Goal: Task Accomplishment & Management: Use online tool/utility

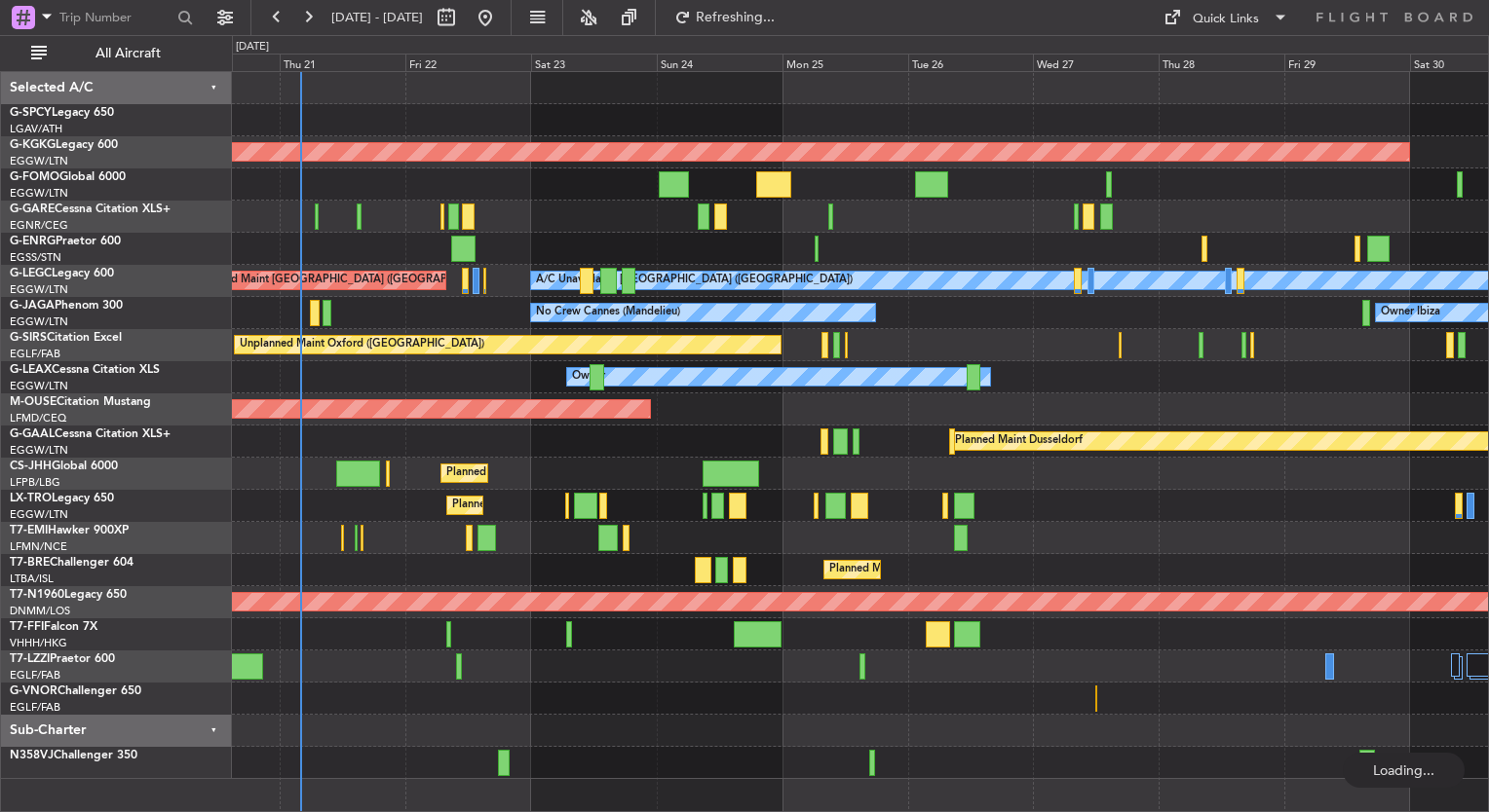
click at [621, 314] on div "No Crew Cannes (Mandelieu) Owner Ibiza" at bounding box center [860, 313] width 1256 height 32
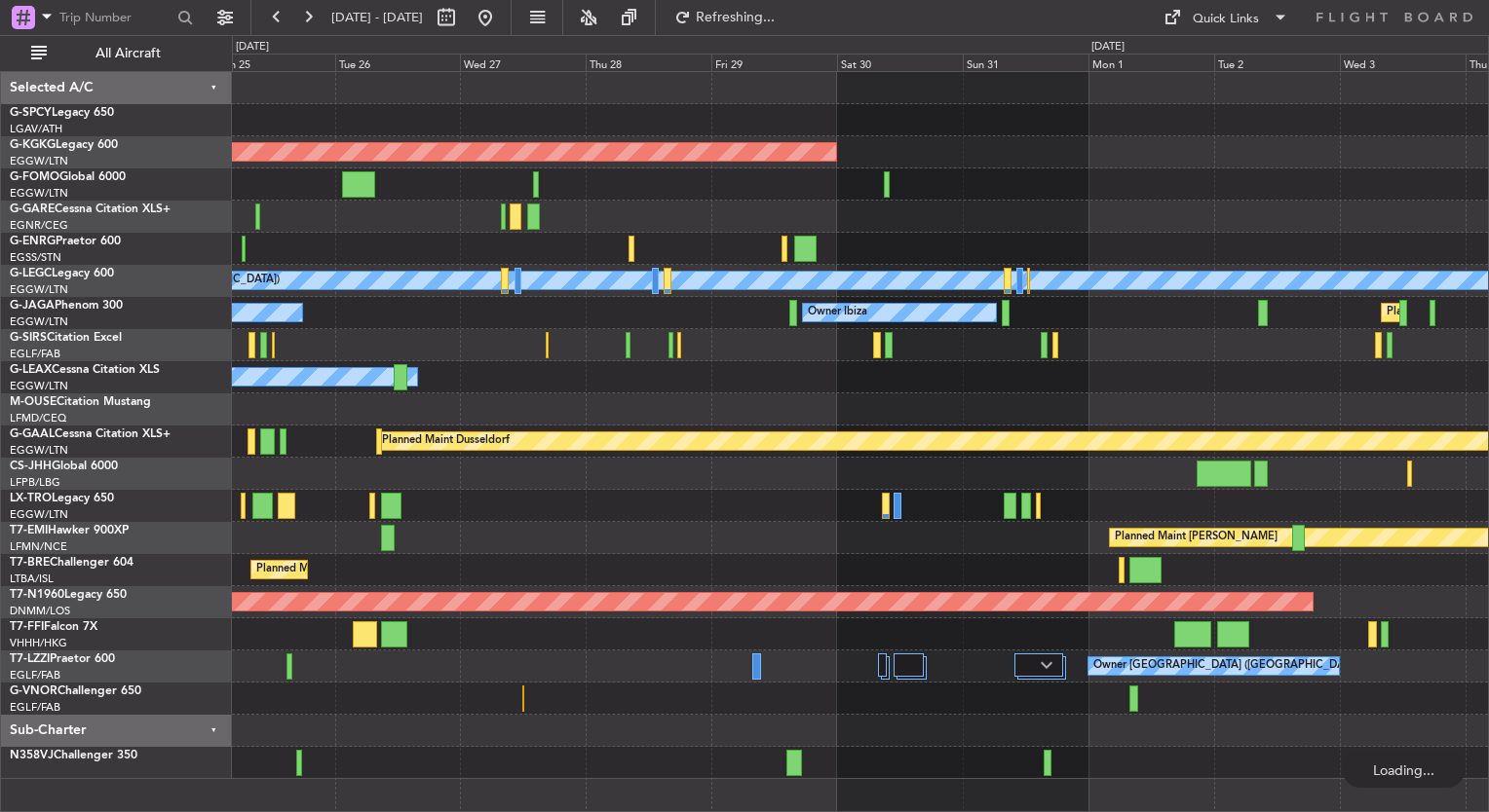
click at [537, 341] on div "Unplanned Maint Oxford ([GEOGRAPHIC_DATA])" at bounding box center [860, 346] width 1256 height 32
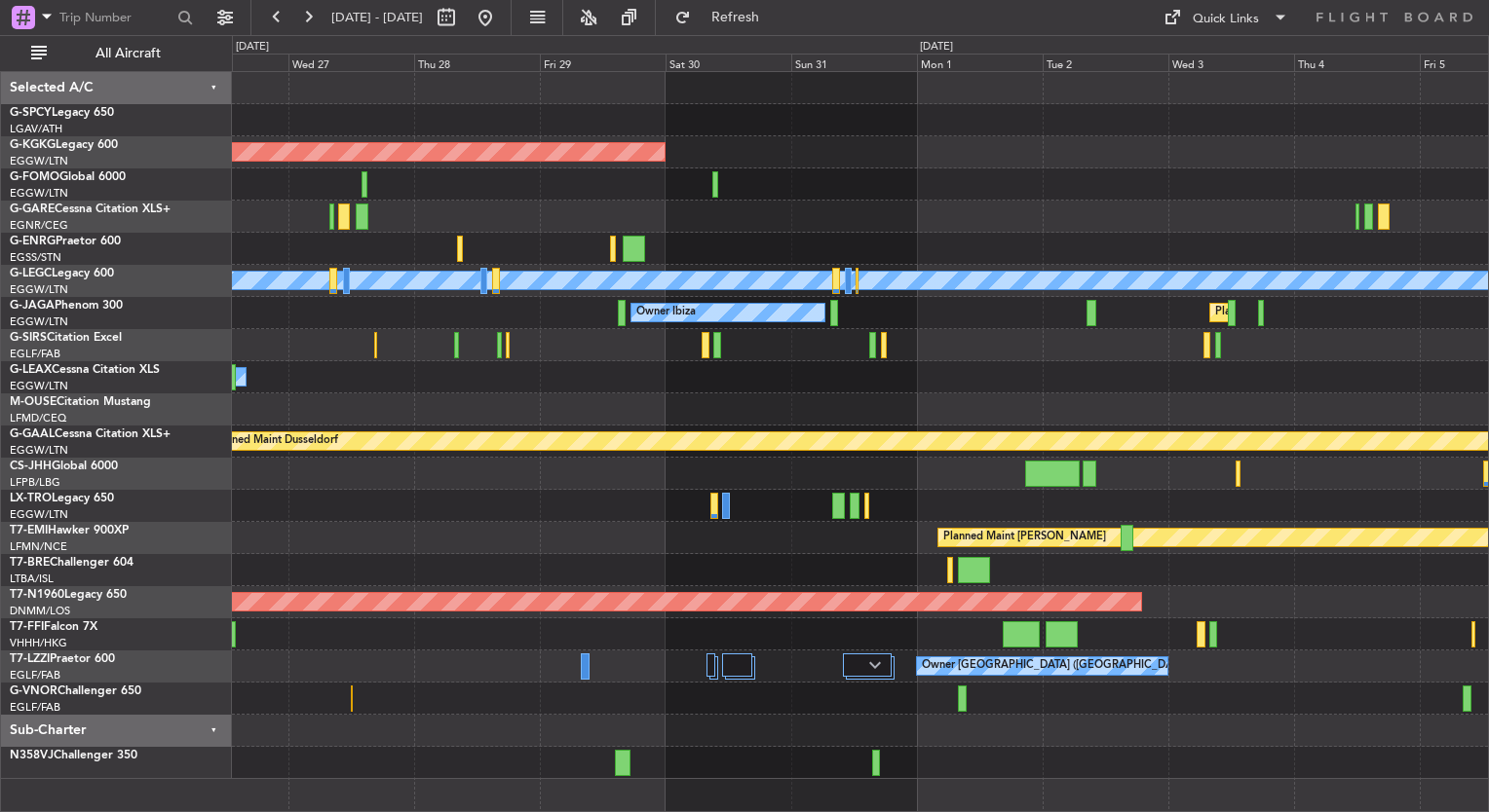
click at [525, 368] on div "AOG Maint [GEOGRAPHIC_DATA] (Ataturk) A/C Unavailable [GEOGRAPHIC_DATA] ([GEOGR…" at bounding box center [860, 426] width 1256 height 707
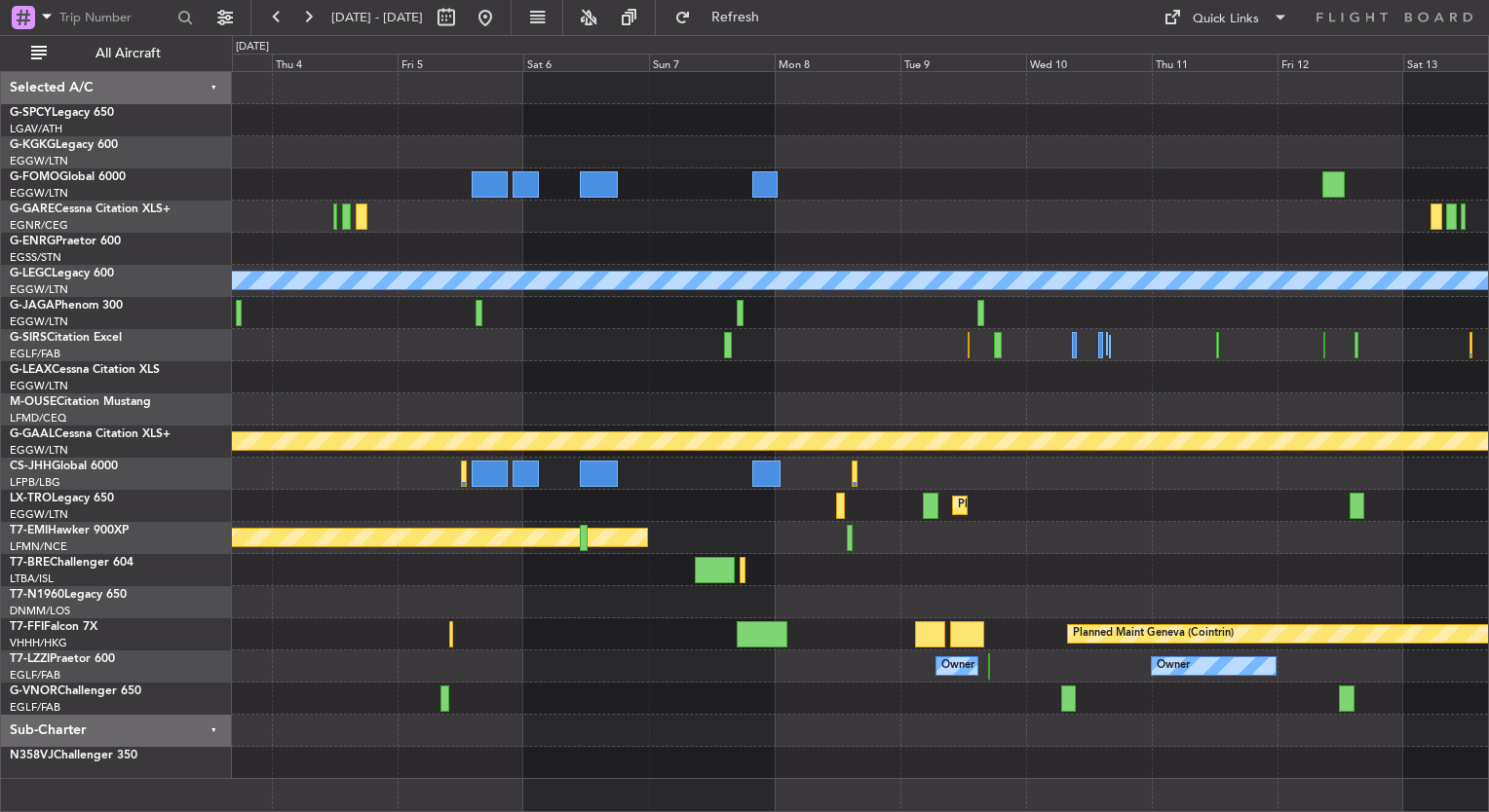
click at [445, 381] on div at bounding box center [860, 377] width 1256 height 32
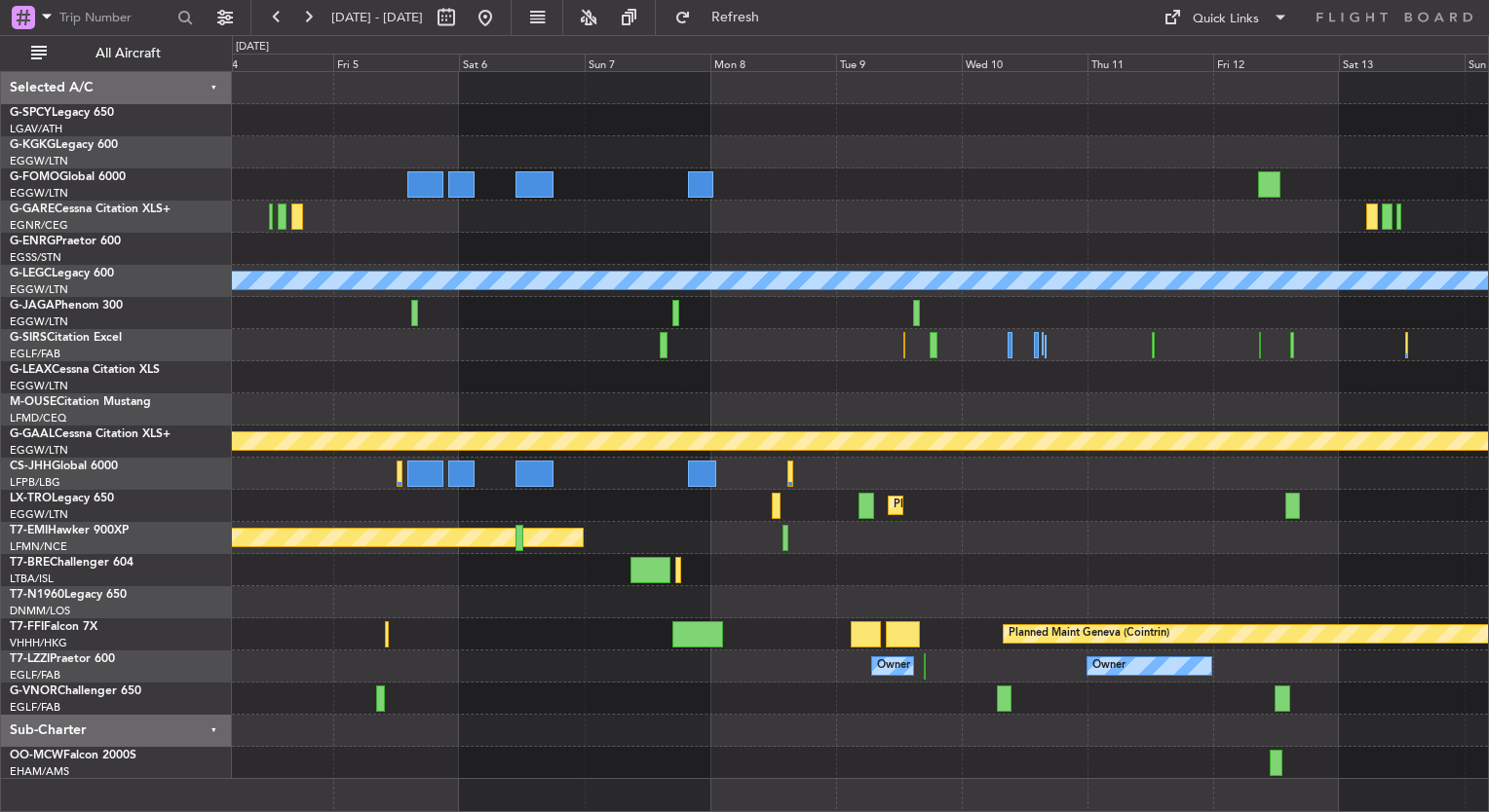
click at [866, 316] on div "Planned Maint [GEOGRAPHIC_DATA] ([GEOGRAPHIC_DATA])" at bounding box center [860, 313] width 1256 height 32
click at [1182, 26] on span at bounding box center [1172, 18] width 24 height 24
click at [880, 552] on div at bounding box center [744, 406] width 1489 height 812
click at [1184, 16] on button "Quick Links" at bounding box center [1226, 17] width 145 height 31
click at [1222, 56] on button "Trip Builder" at bounding box center [1227, 63] width 147 height 47
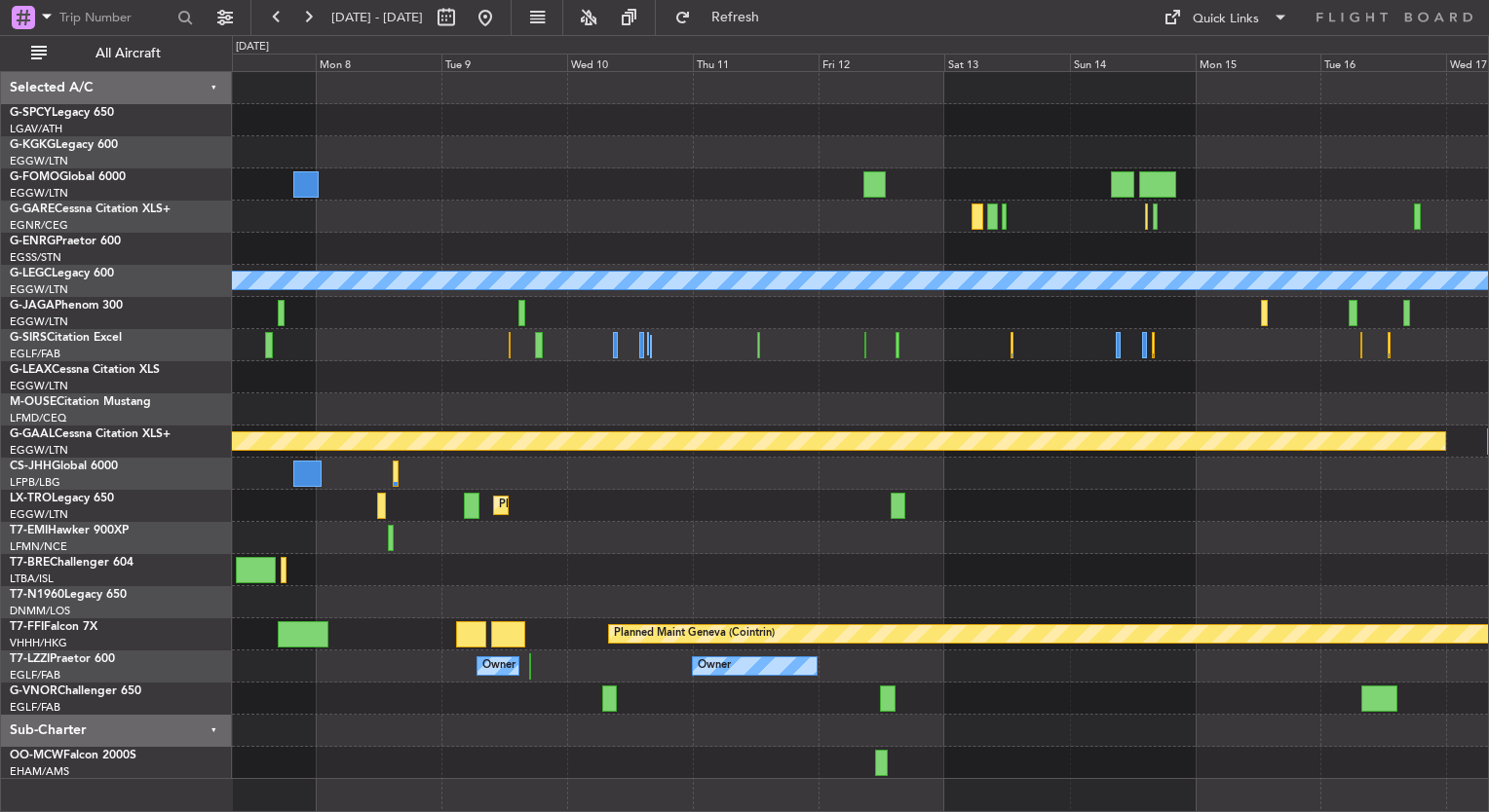
click at [752, 537] on div "Planned Maint [PERSON_NAME]" at bounding box center [860, 538] width 1256 height 32
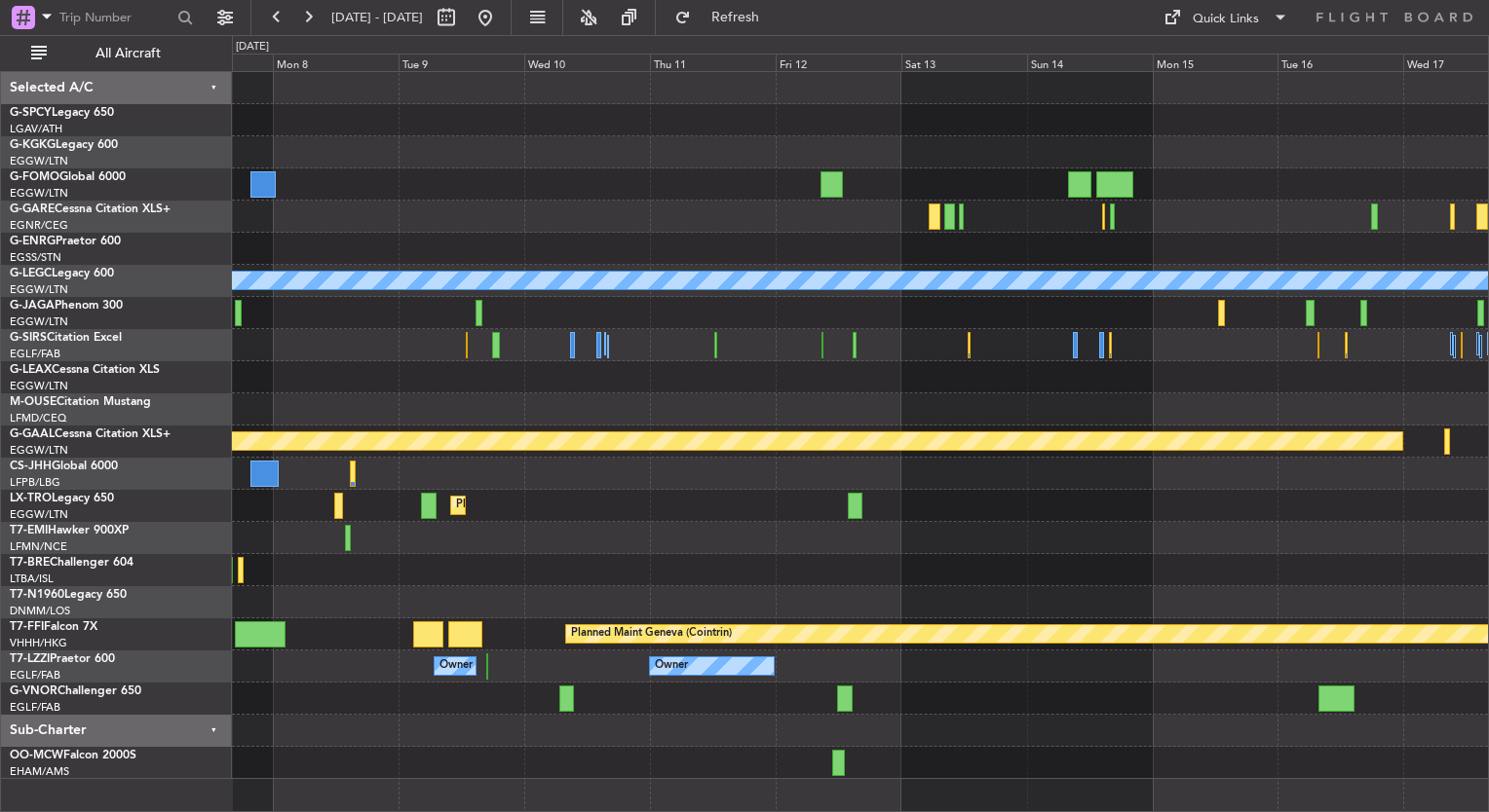
click at [1372, 527] on div "Planned Maint [PERSON_NAME]" at bounding box center [860, 538] width 1256 height 32
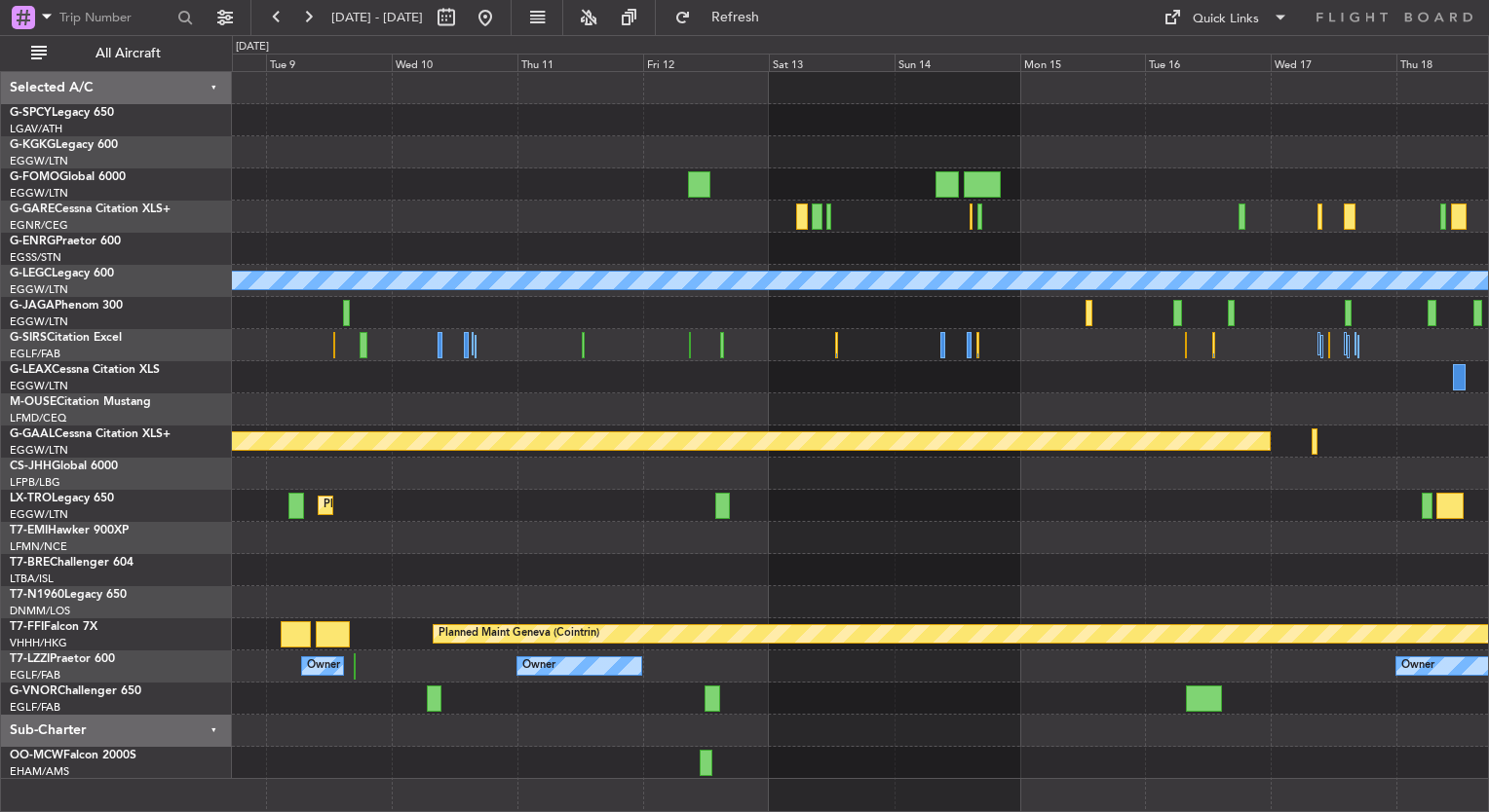
click at [539, 361] on div at bounding box center [860, 377] width 1256 height 32
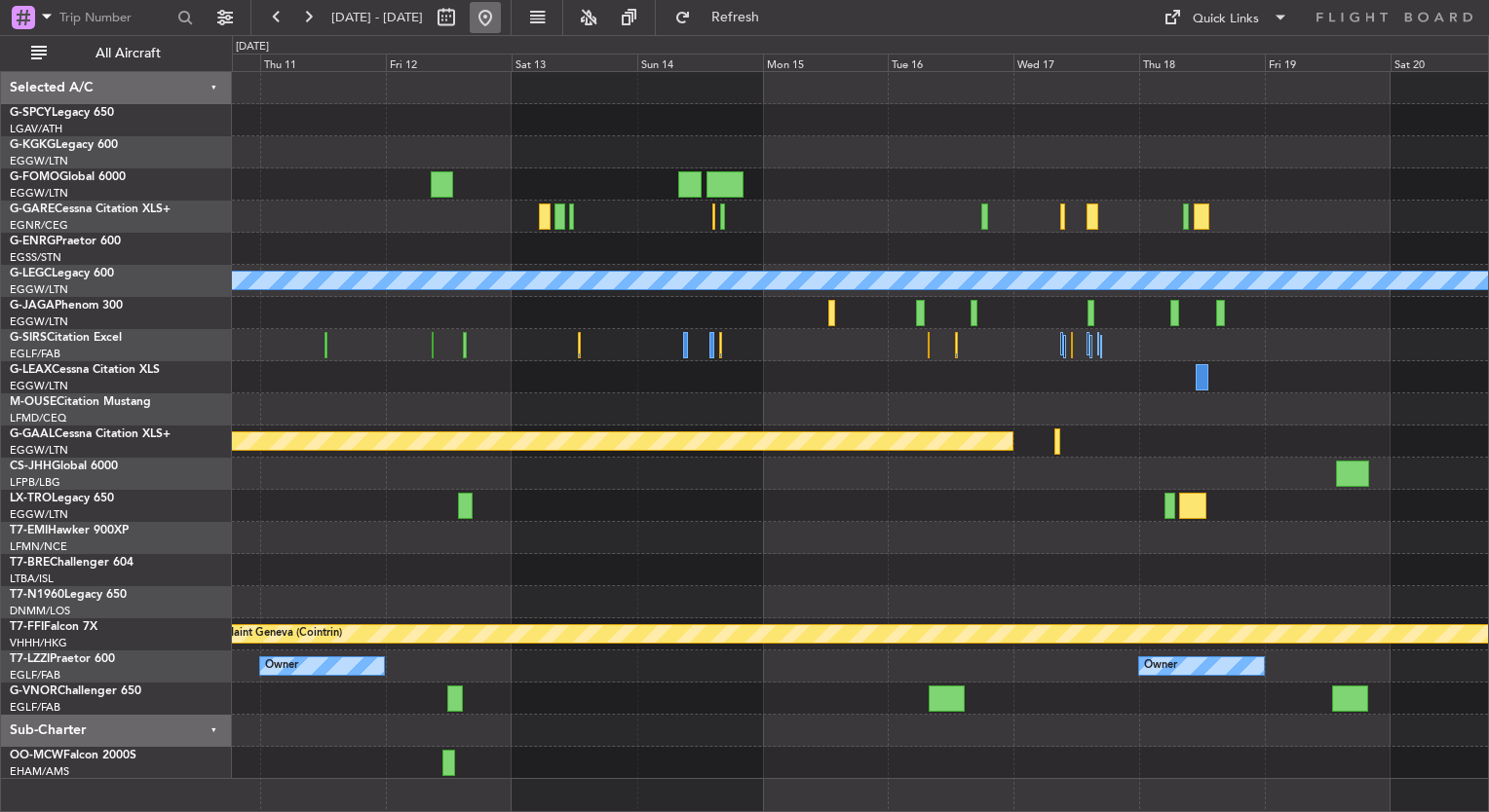
click at [501, 30] on button at bounding box center [484, 17] width 31 height 31
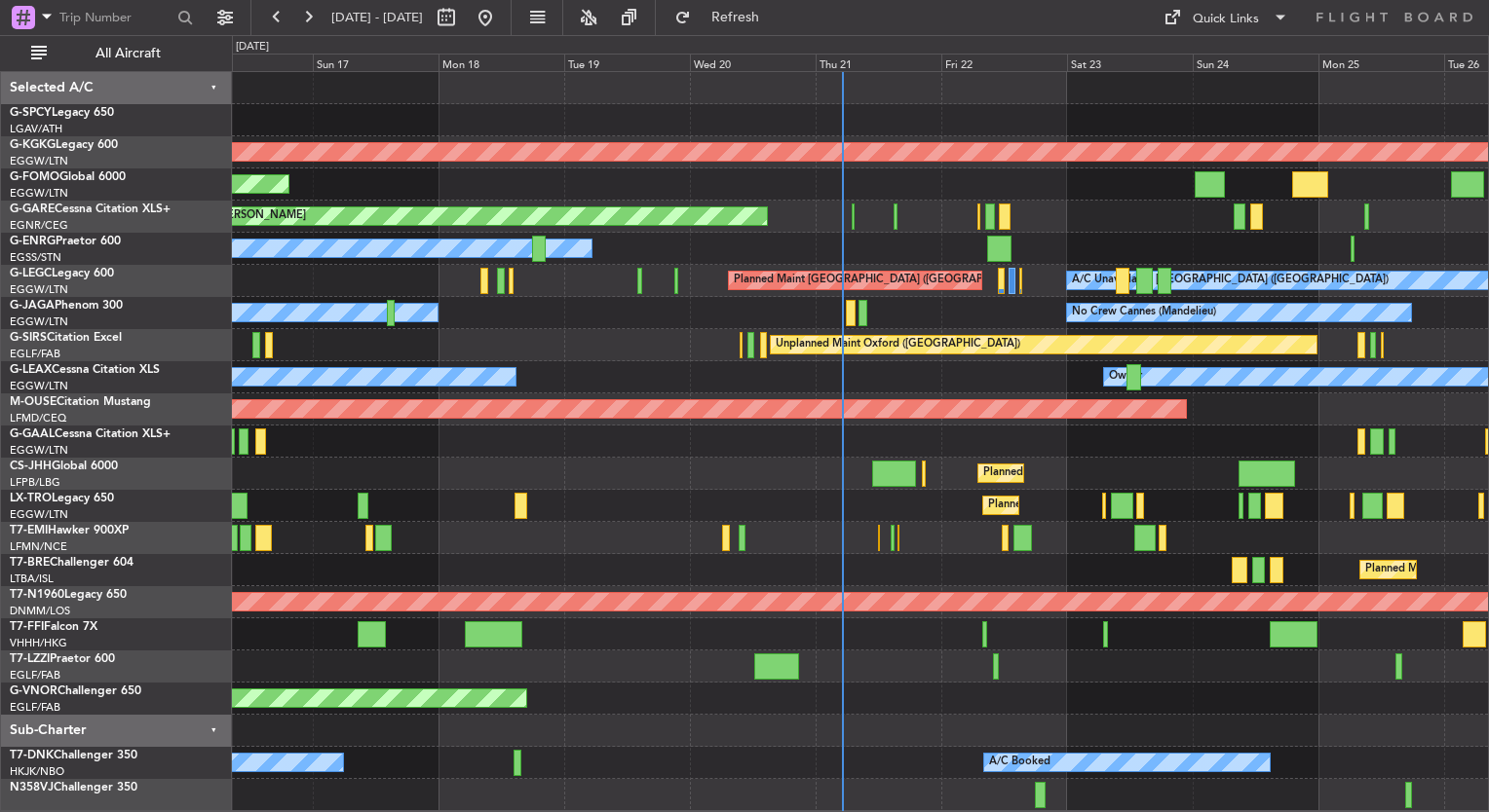
click at [397, 307] on div "Owner No Crew Cannes ([GEOGRAPHIC_DATA])" at bounding box center [860, 313] width 1256 height 32
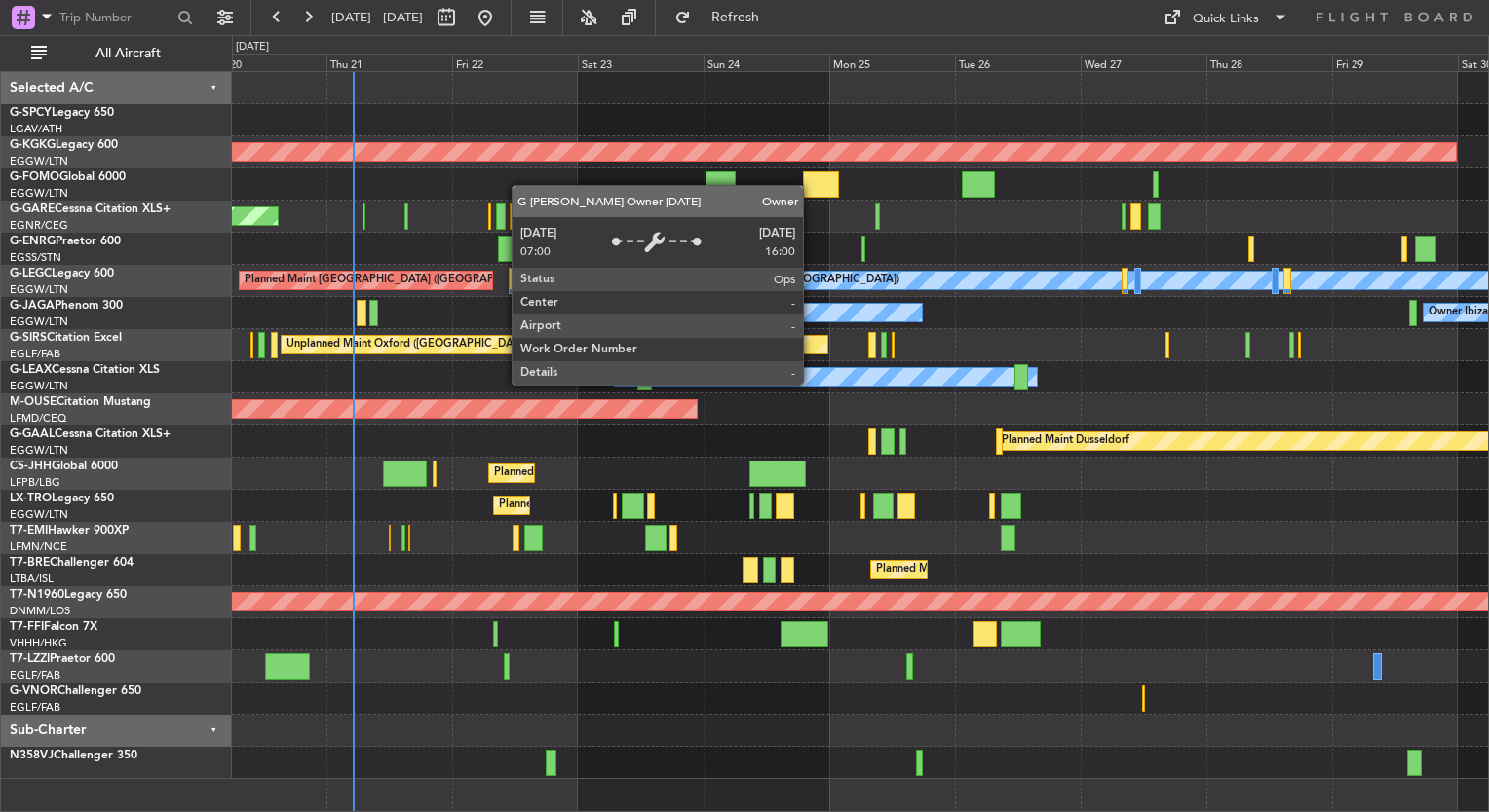
click at [615, 384] on div "Owner" at bounding box center [826, 377] width 423 height 18
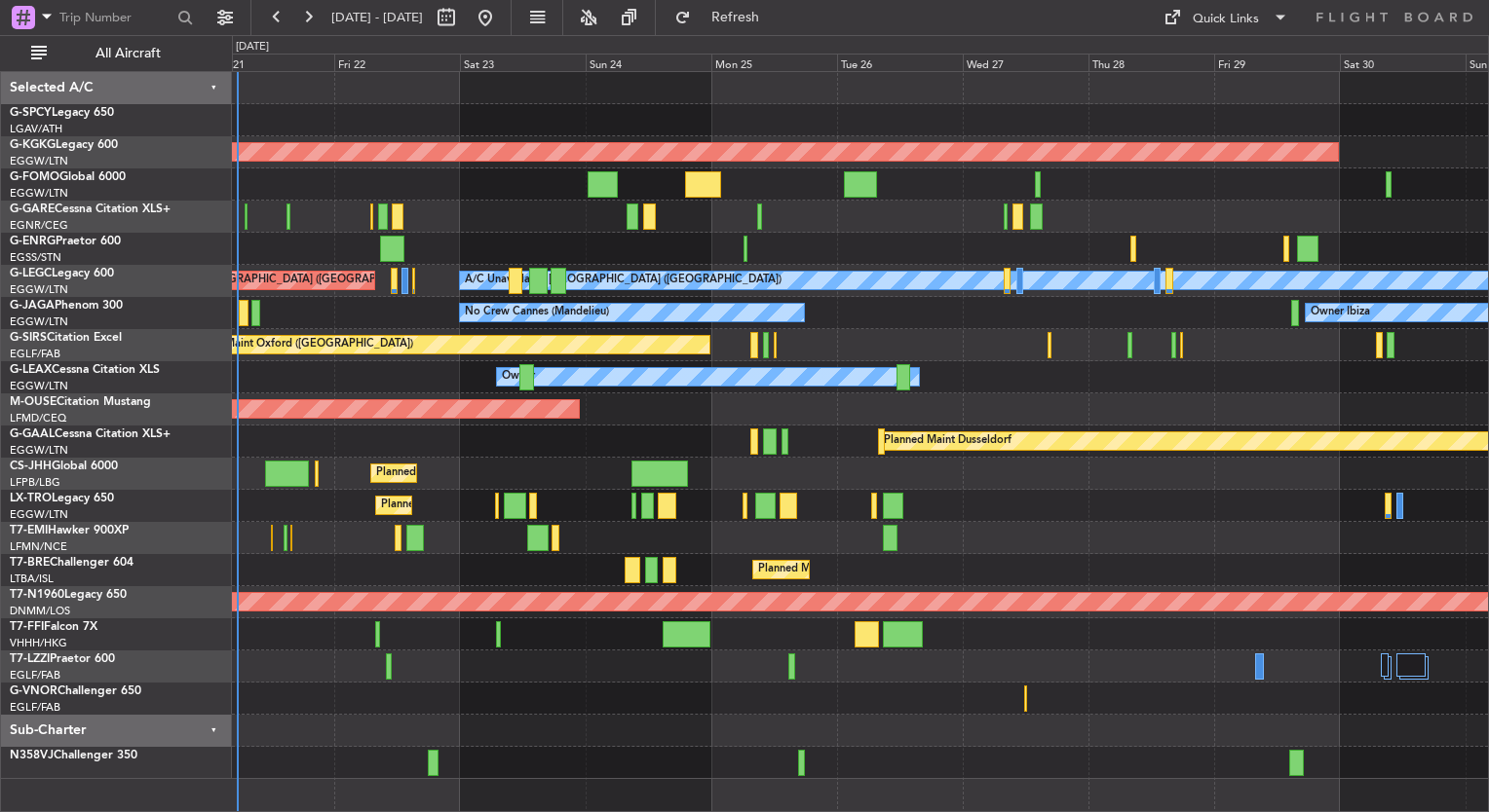
click at [760, 37] on div "0 0 Thu 21 Fri 22 Sat 23 Sun 24 Mon 25 Tue 26 [DATE] Thu 28 Fri 29 Sat 30 Sun 31" at bounding box center [860, 52] width 1255 height 35
click at [501, 25] on button at bounding box center [484, 17] width 31 height 31
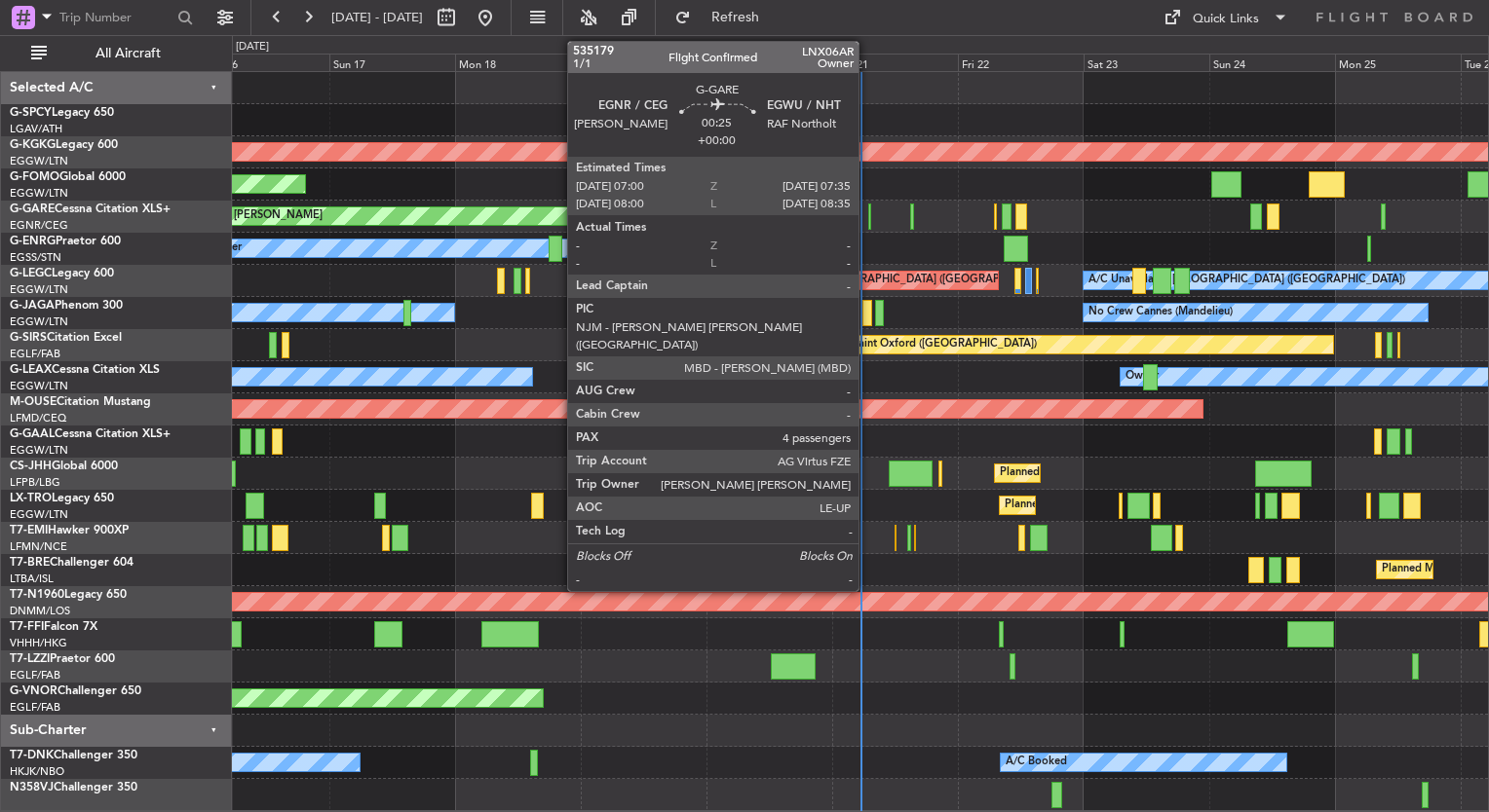
click at [869, 224] on div at bounding box center [871, 217] width 4 height 27
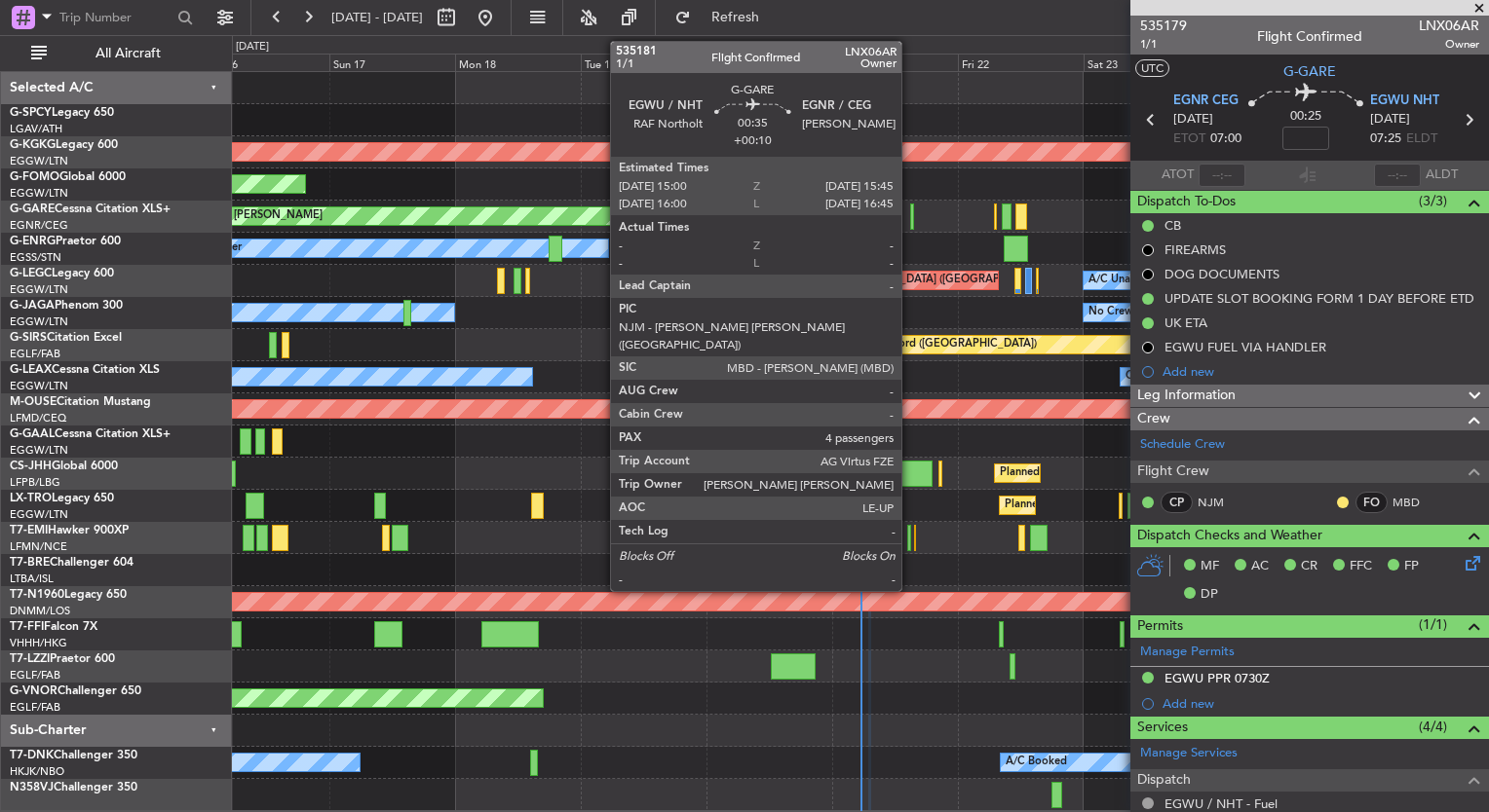
click at [910, 220] on div at bounding box center [912, 217] width 5 height 27
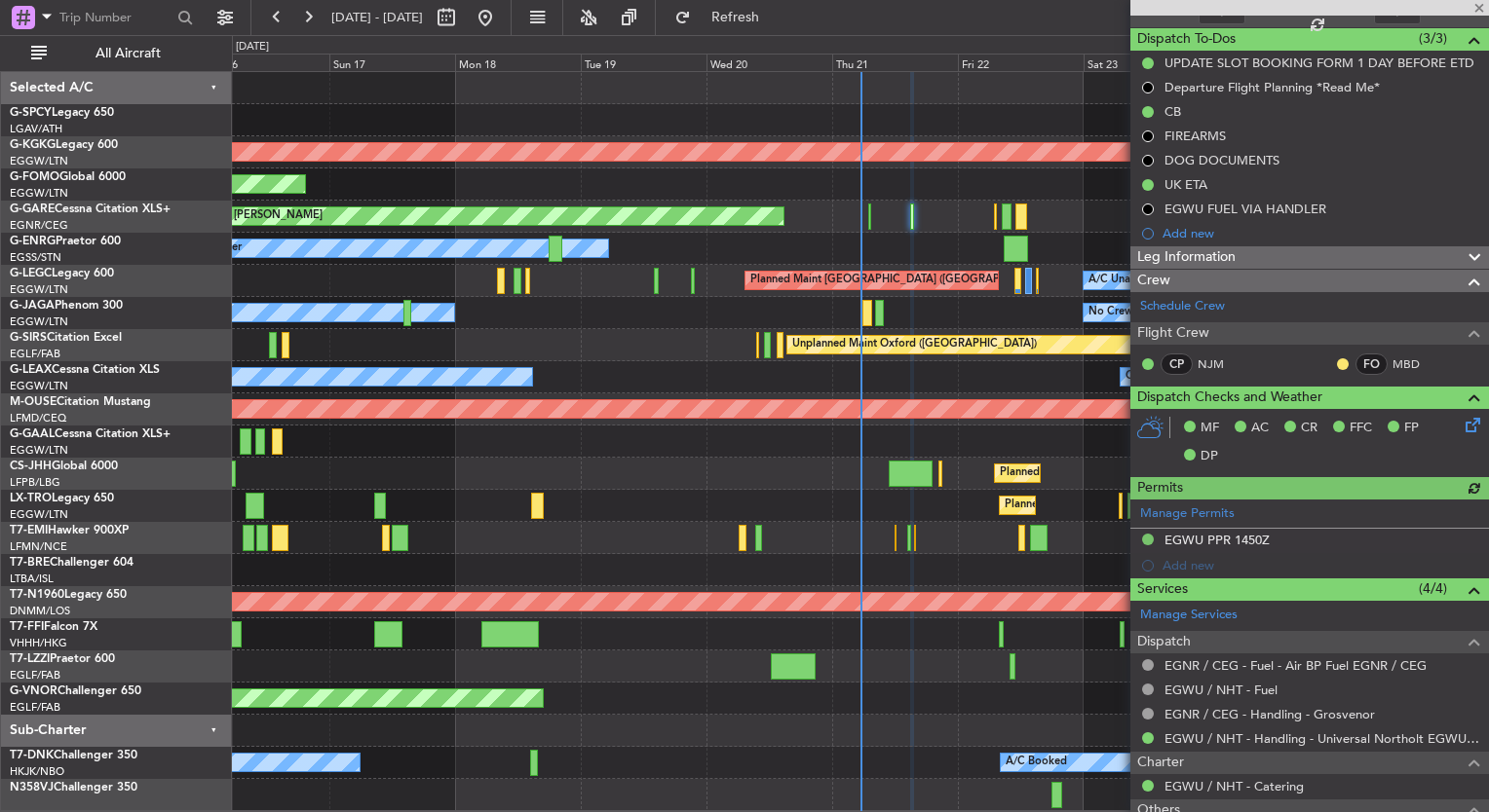
scroll to position [195, 0]
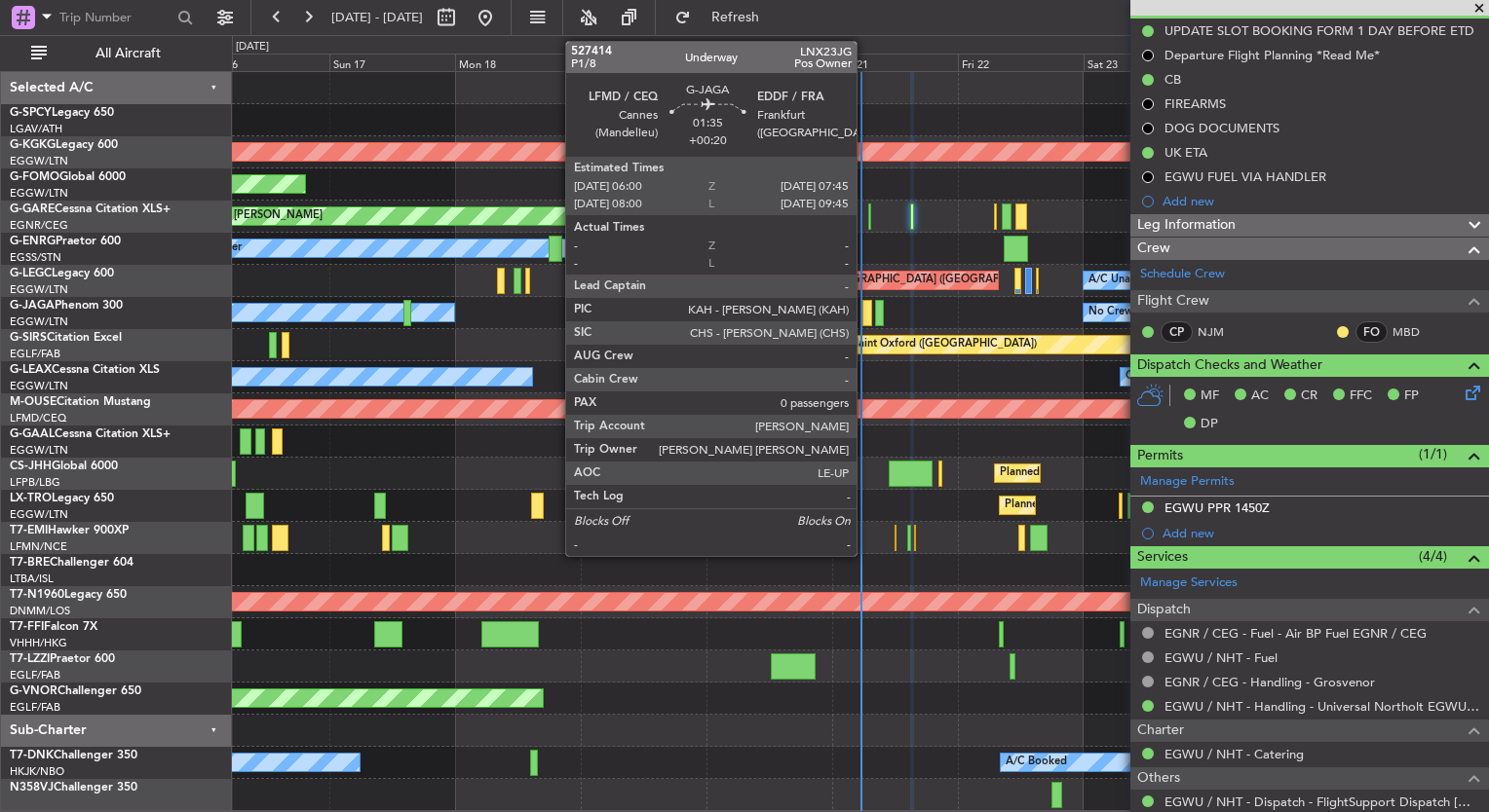
click at [866, 319] on div at bounding box center [868, 313] width 10 height 27
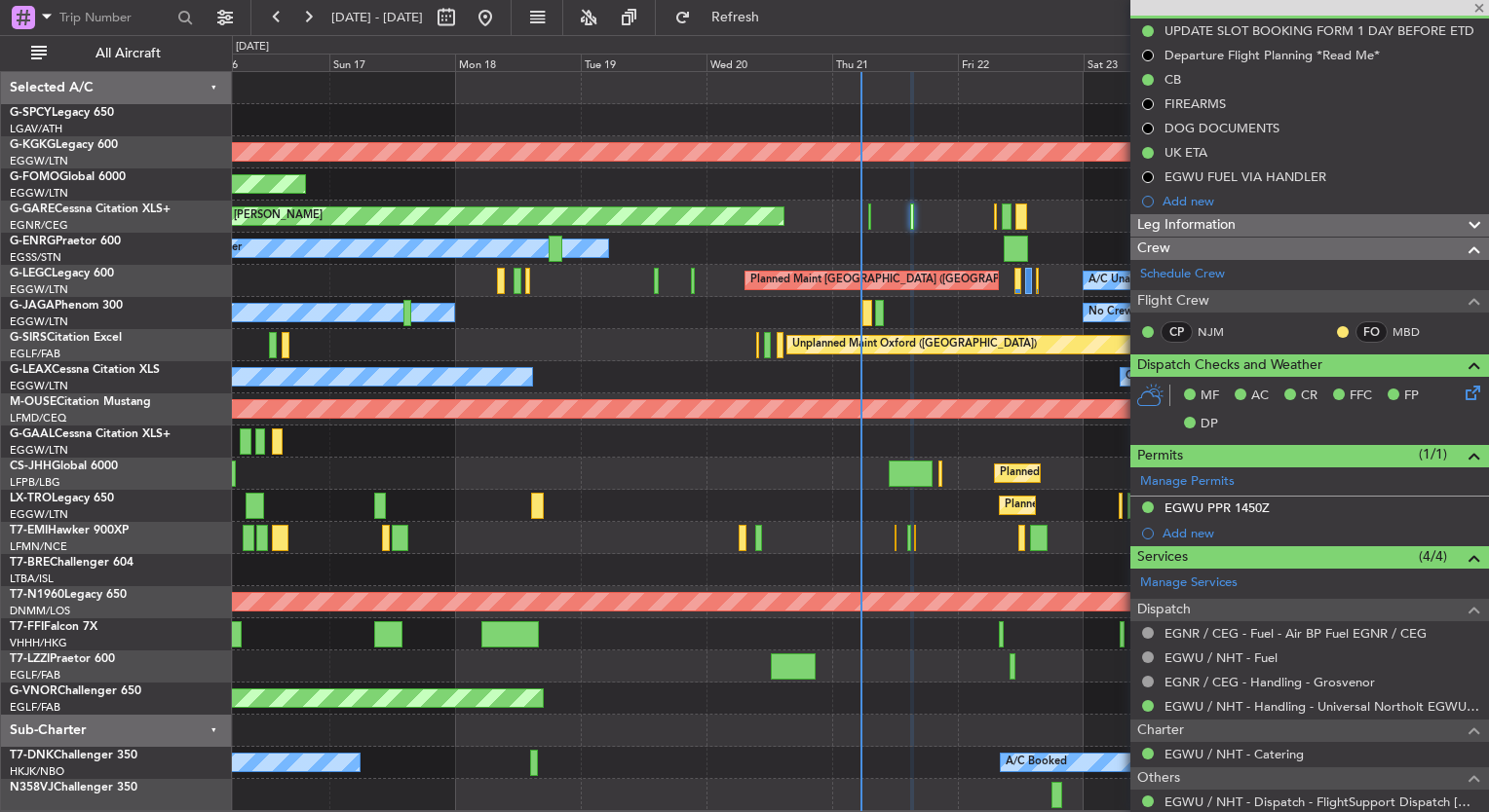
type input "+00:20"
type input "0"
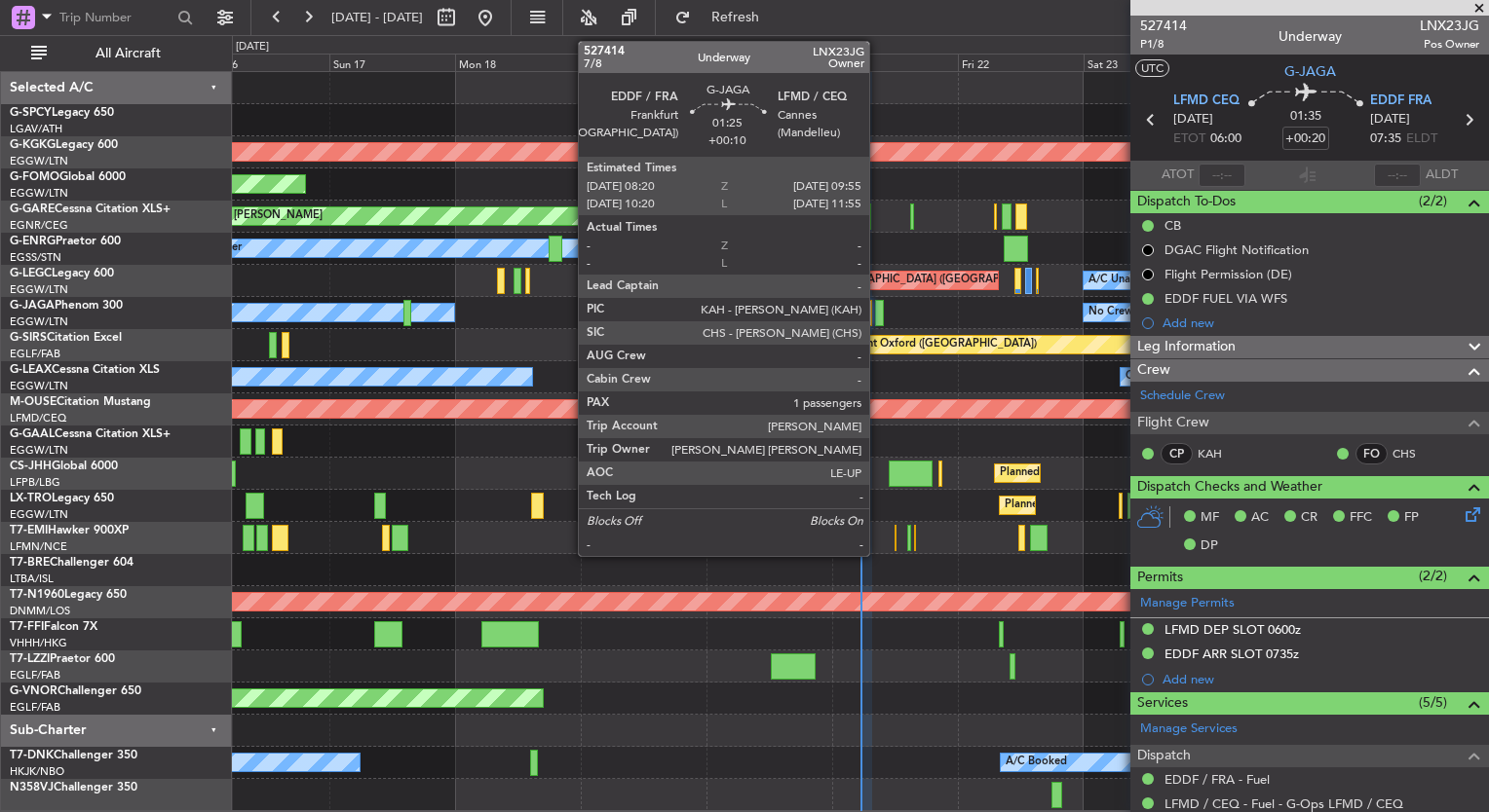
click at [878, 314] on div at bounding box center [879, 313] width 9 height 27
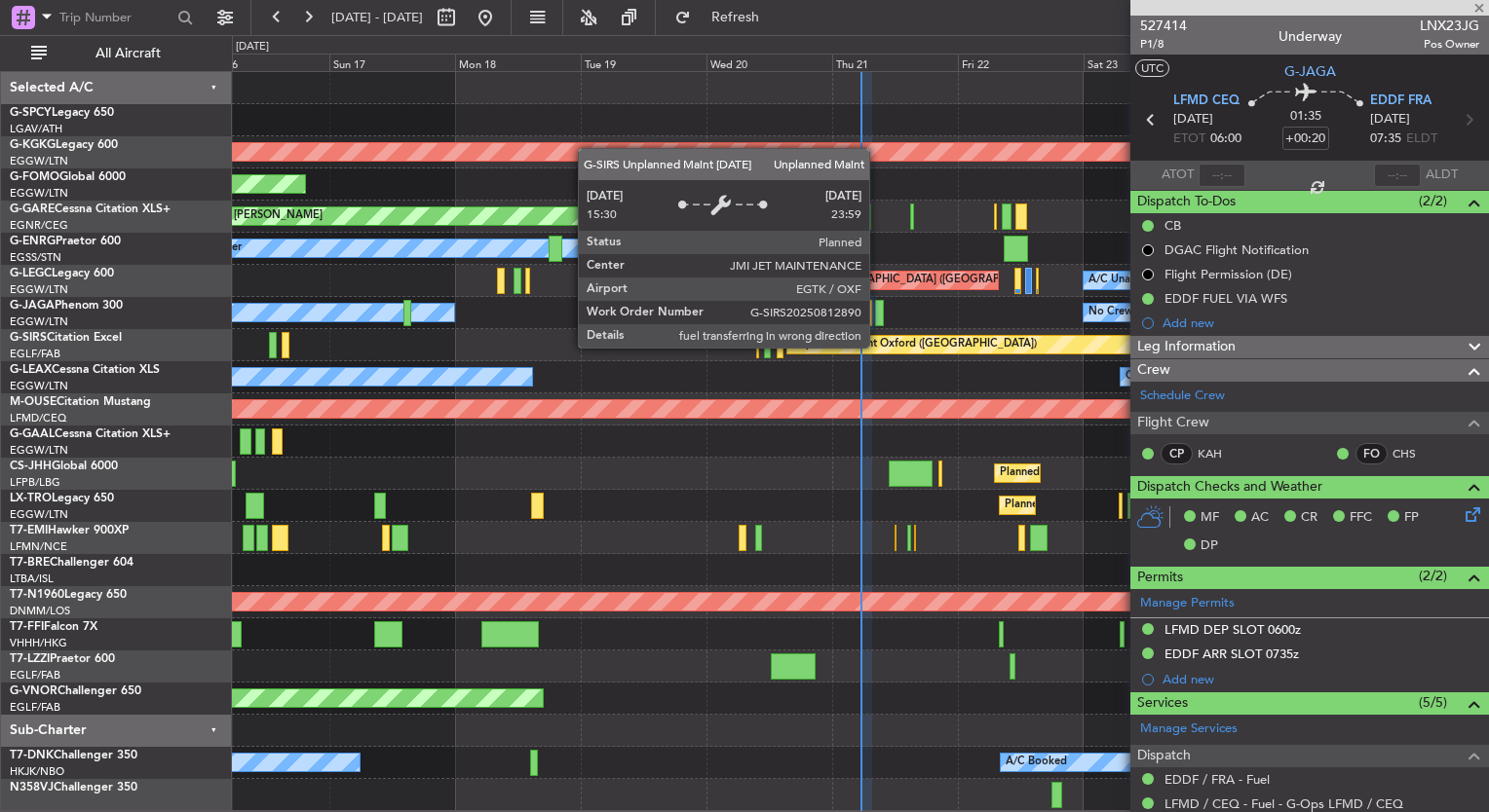
type input "+00:10"
type input "1"
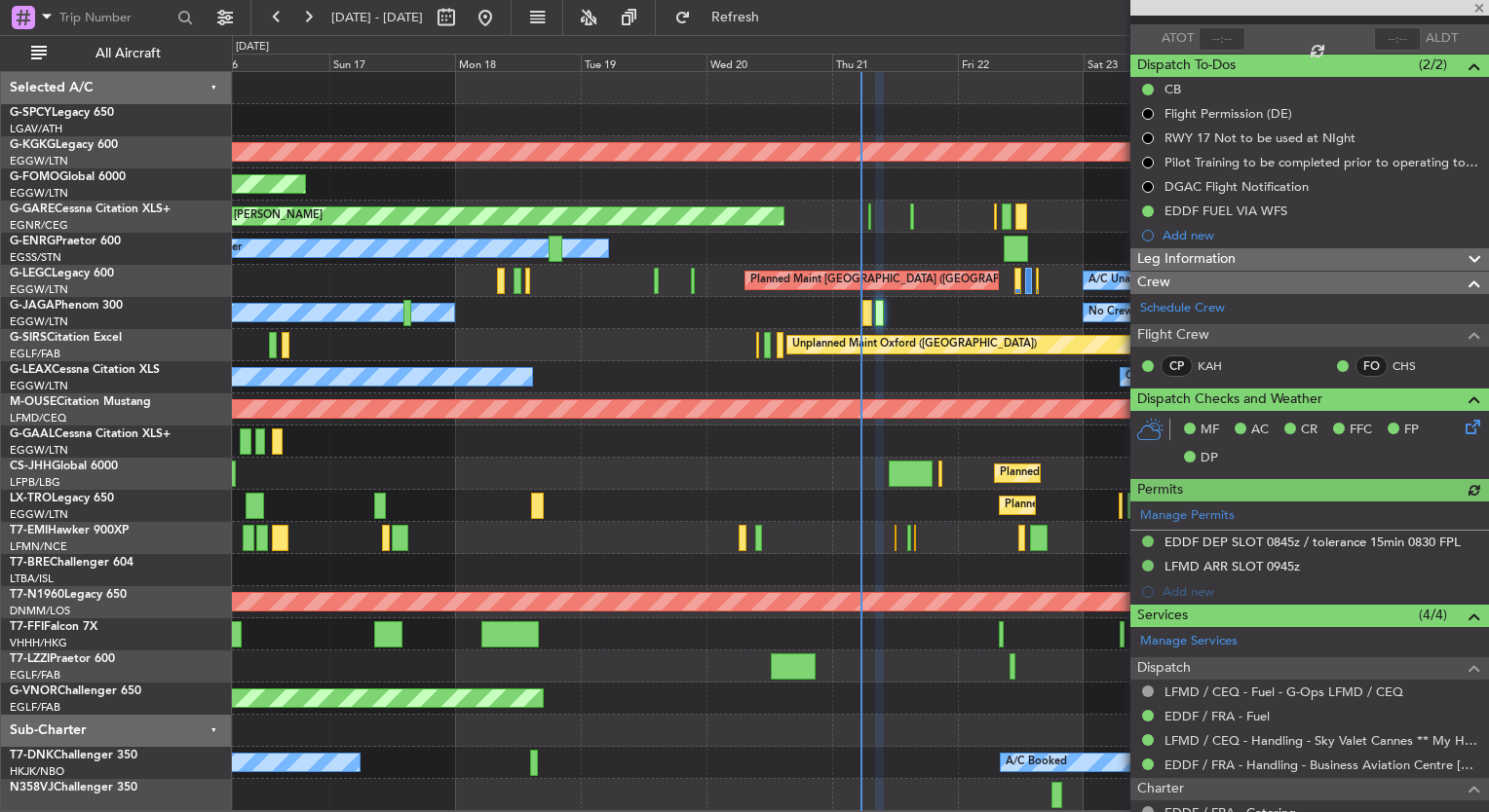
scroll to position [340, 0]
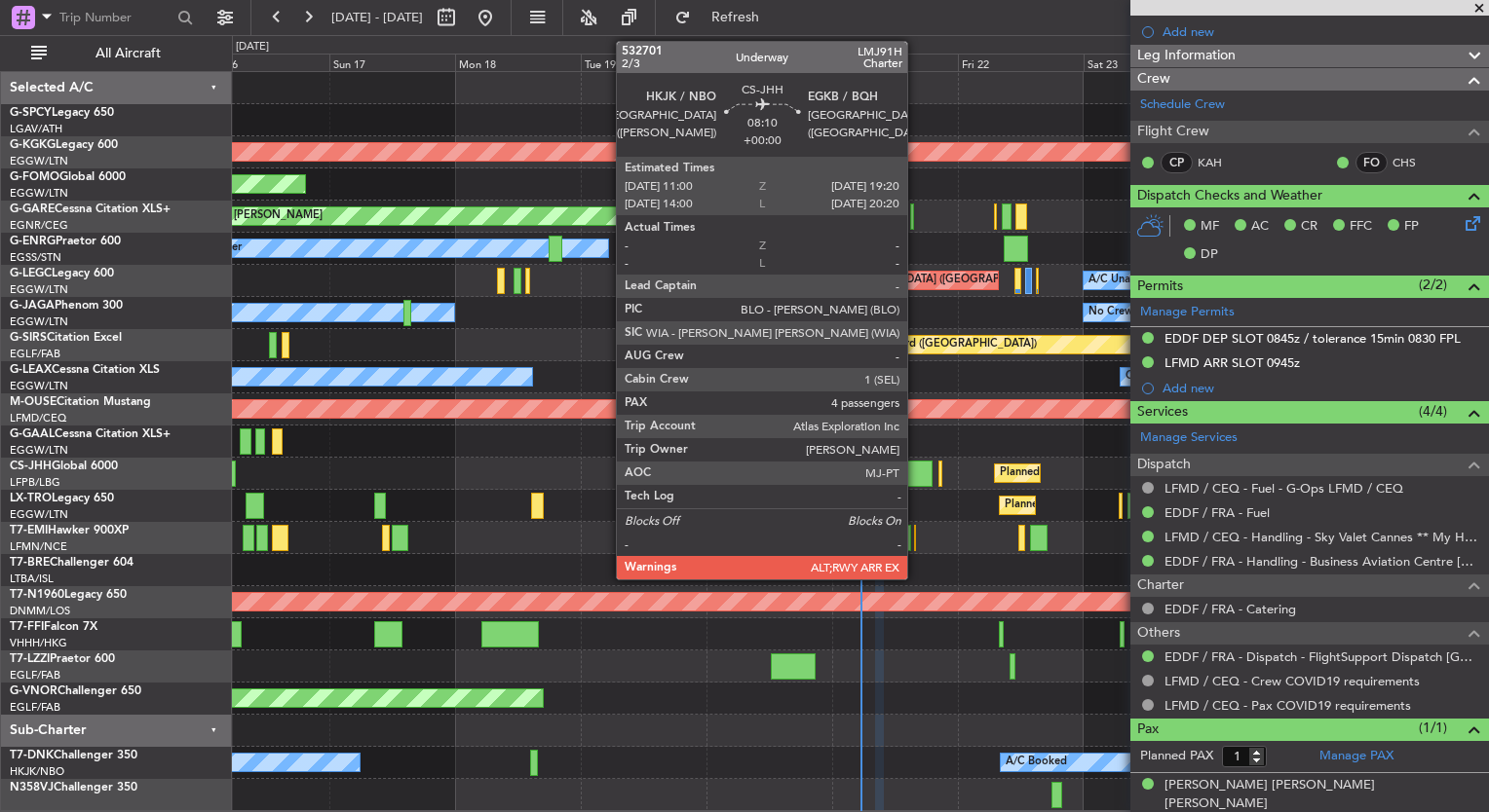
click at [916, 470] on div at bounding box center [910, 473] width 44 height 27
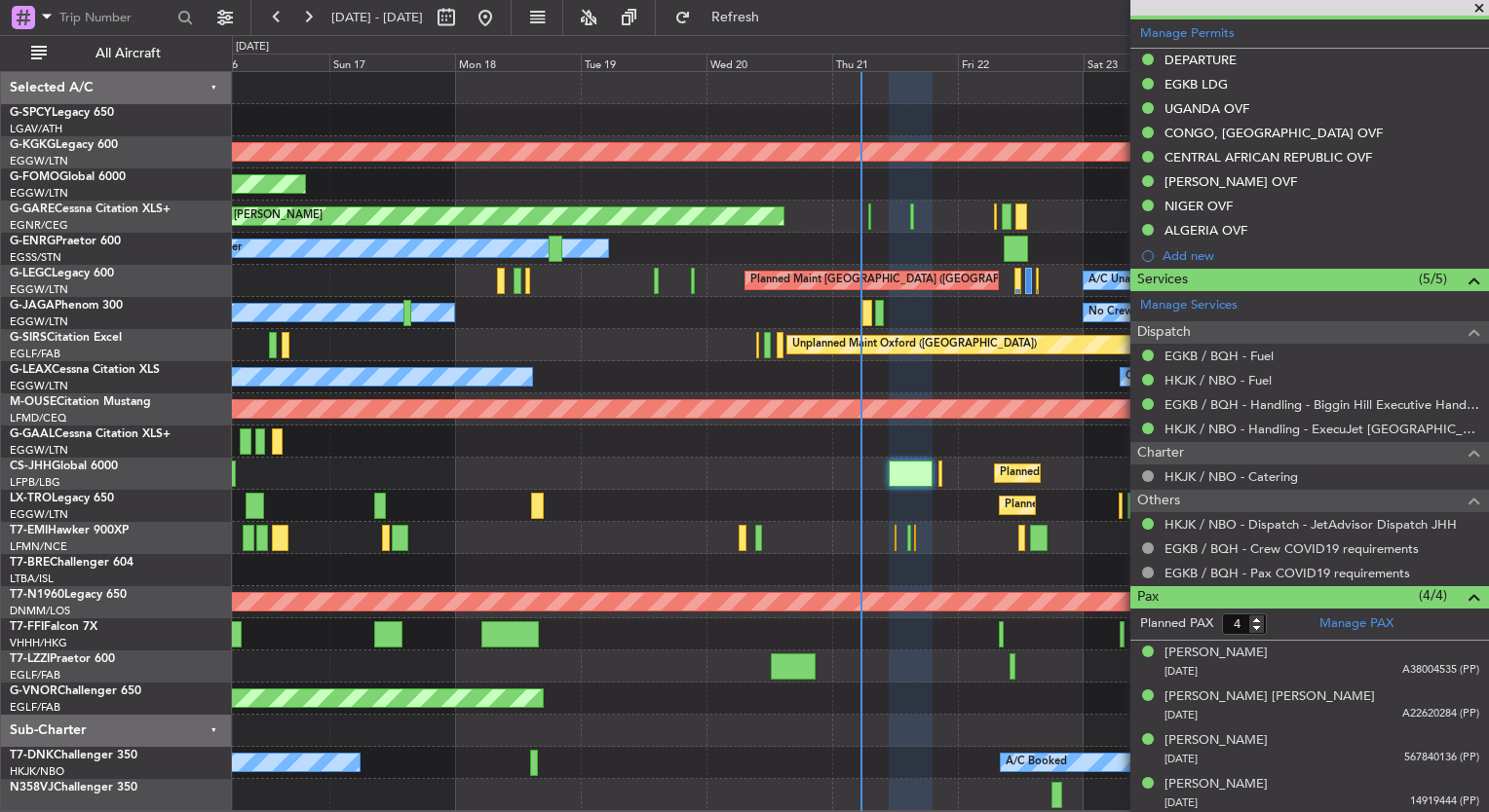
scroll to position [191, 0]
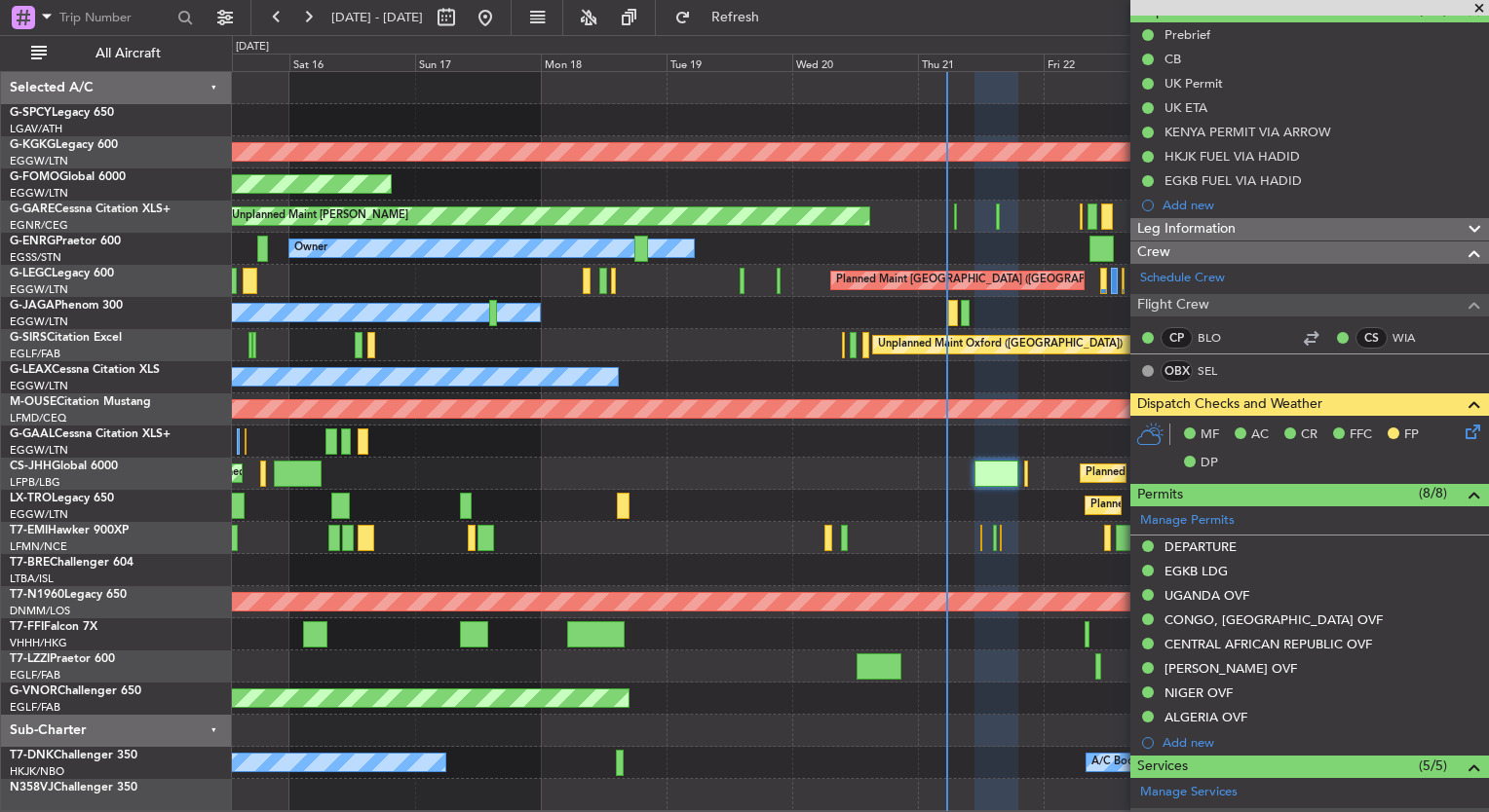
click at [715, 475] on div "Planned Maint [GEOGRAPHIC_DATA] ([GEOGRAPHIC_DATA]) Planned Maint [GEOGRAPHIC_D…" at bounding box center [860, 473] width 1256 height 32
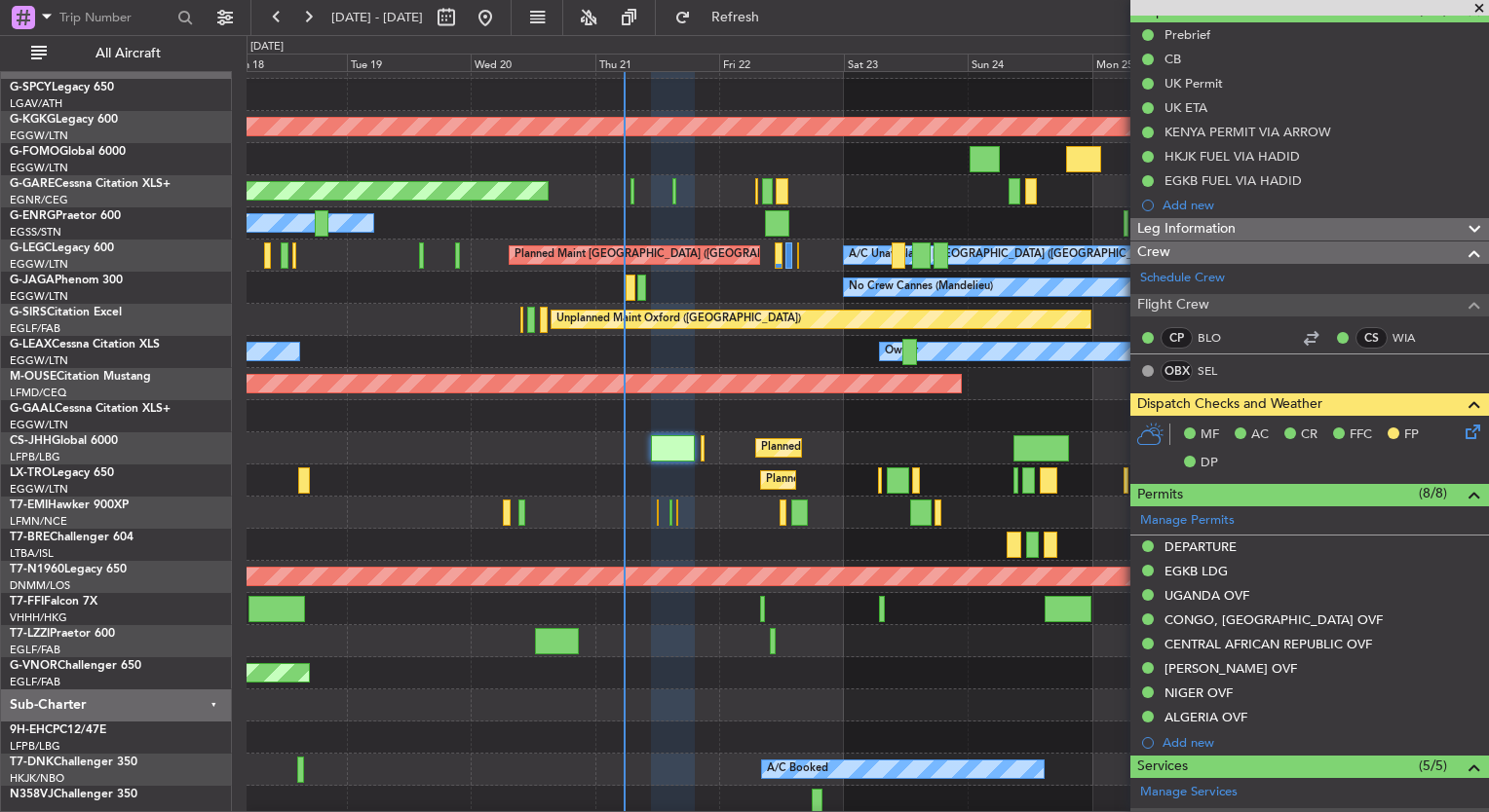
click at [452, 457] on div "Planned Maint [GEOGRAPHIC_DATA] ([GEOGRAPHIC_DATA])" at bounding box center [867, 449] width 1241 height 32
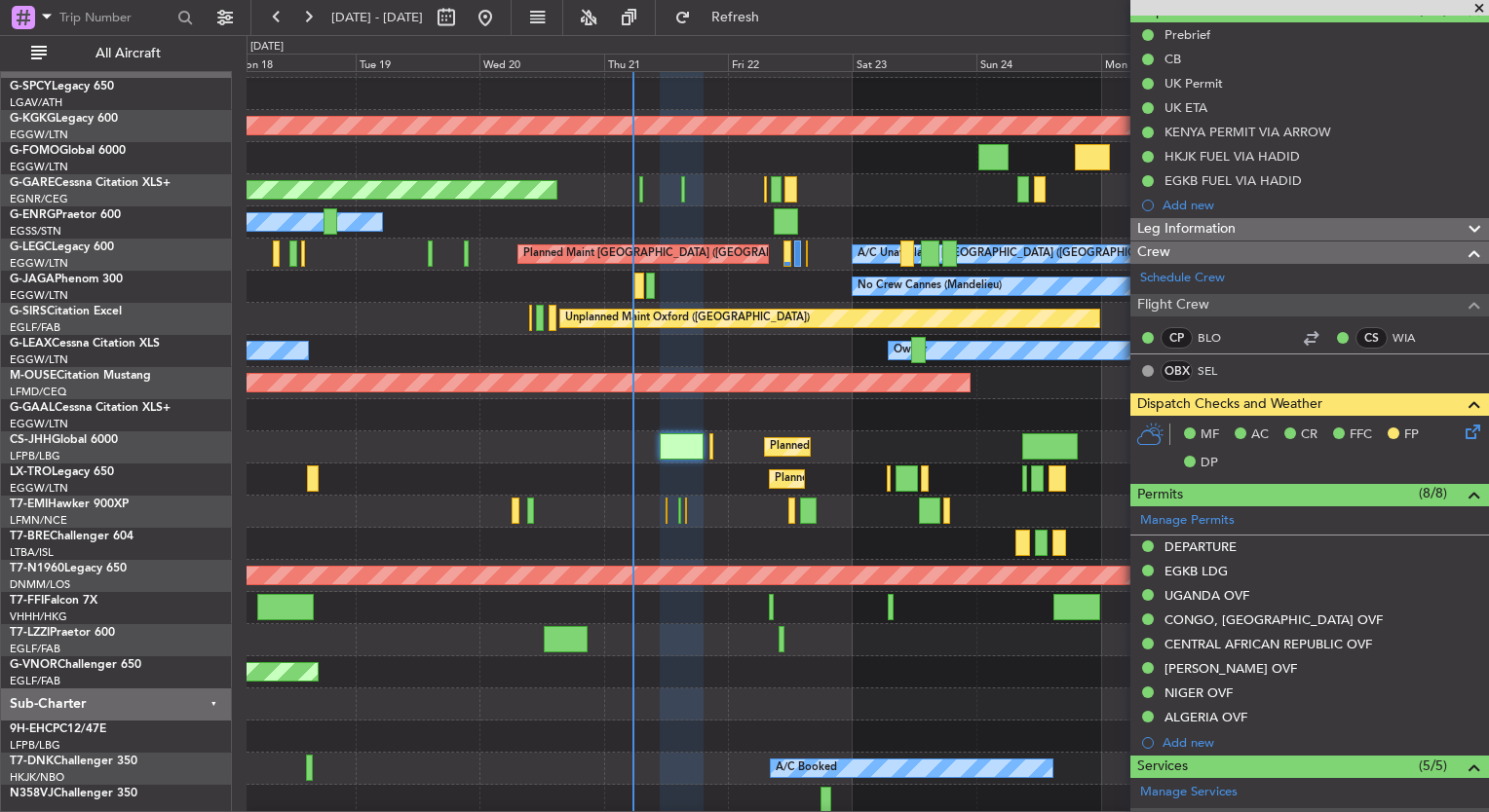
scroll to position [0, 0]
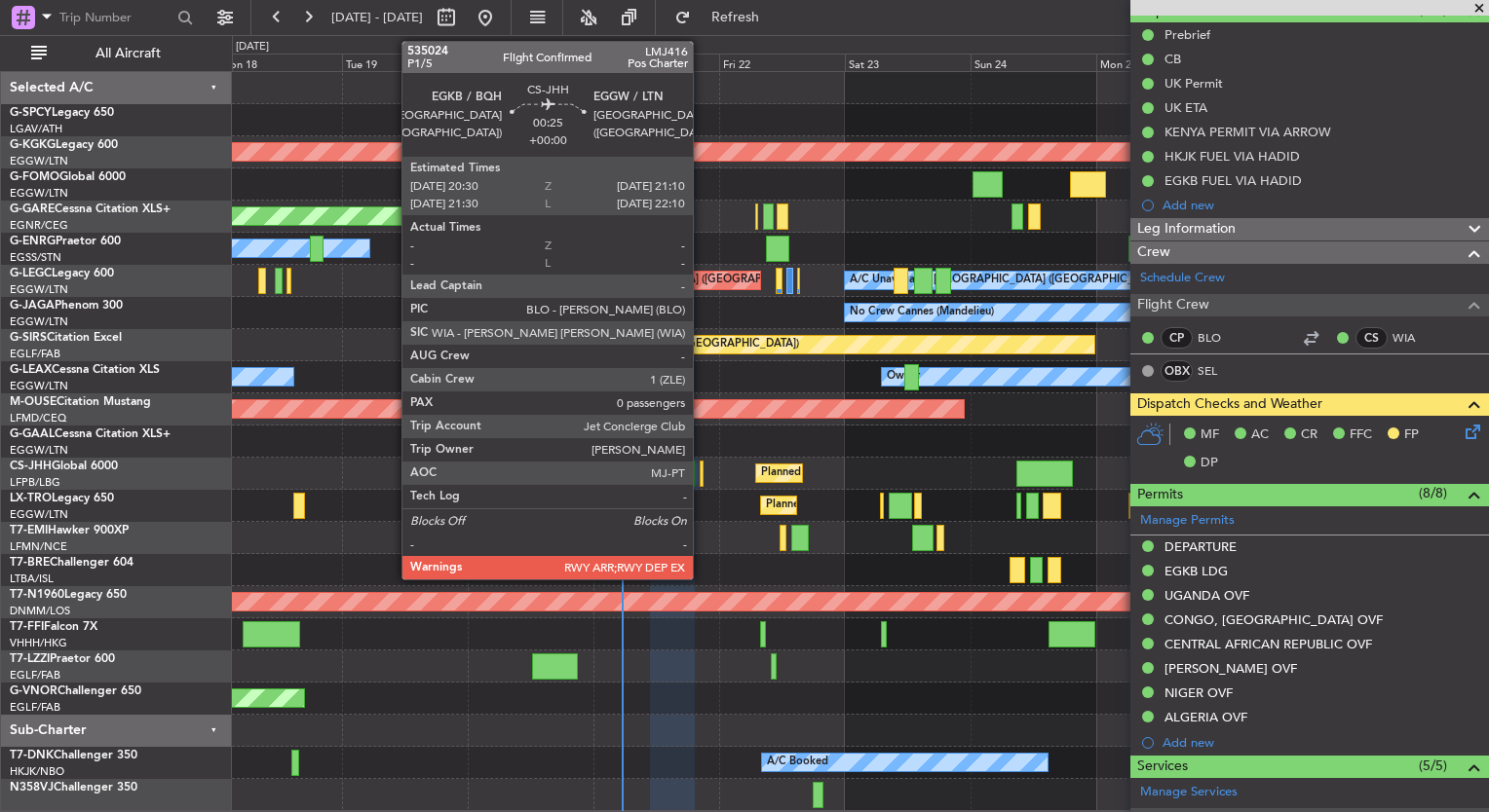
click at [701, 465] on div at bounding box center [701, 473] width 4 height 27
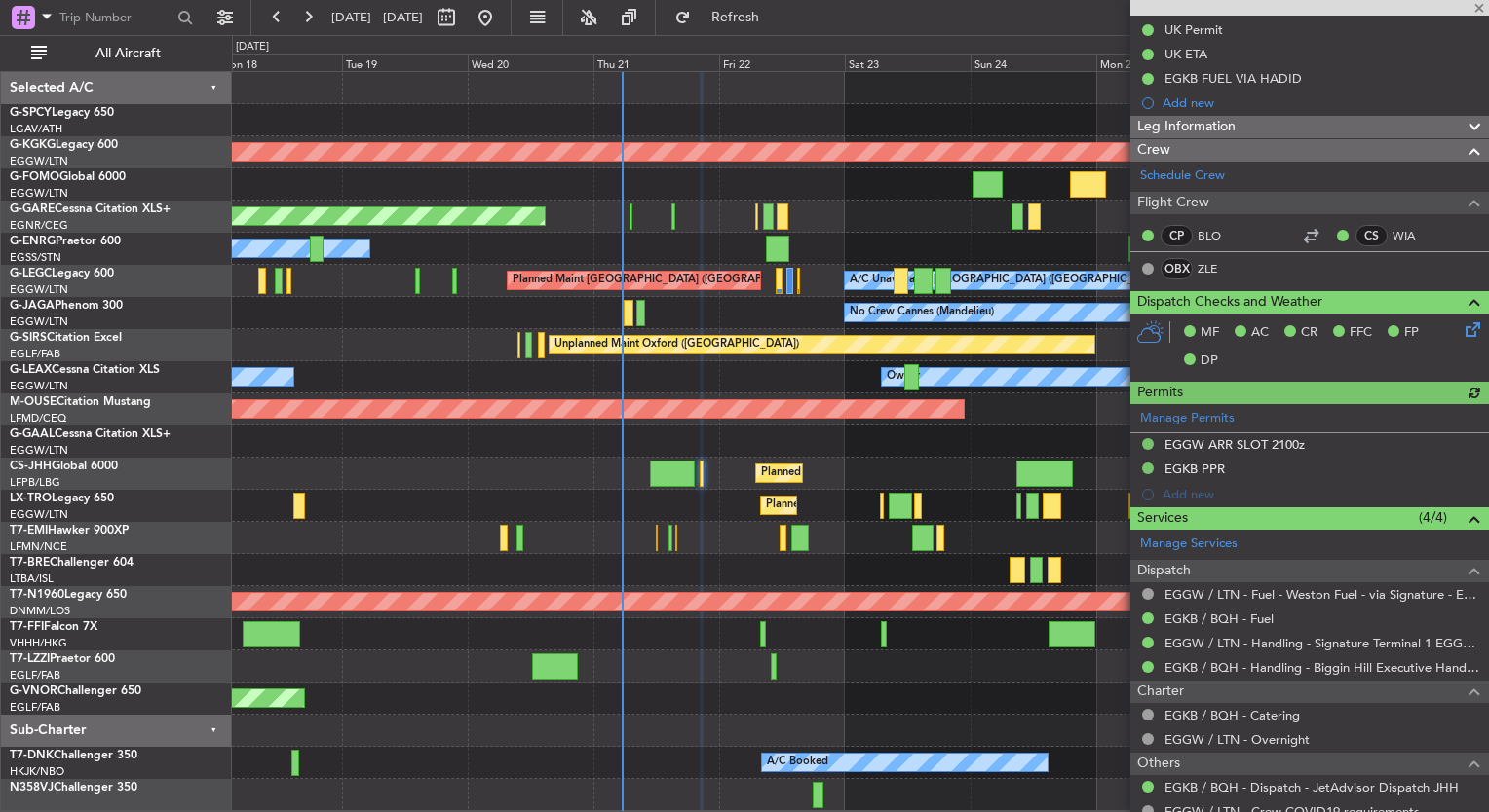
scroll to position [380, 0]
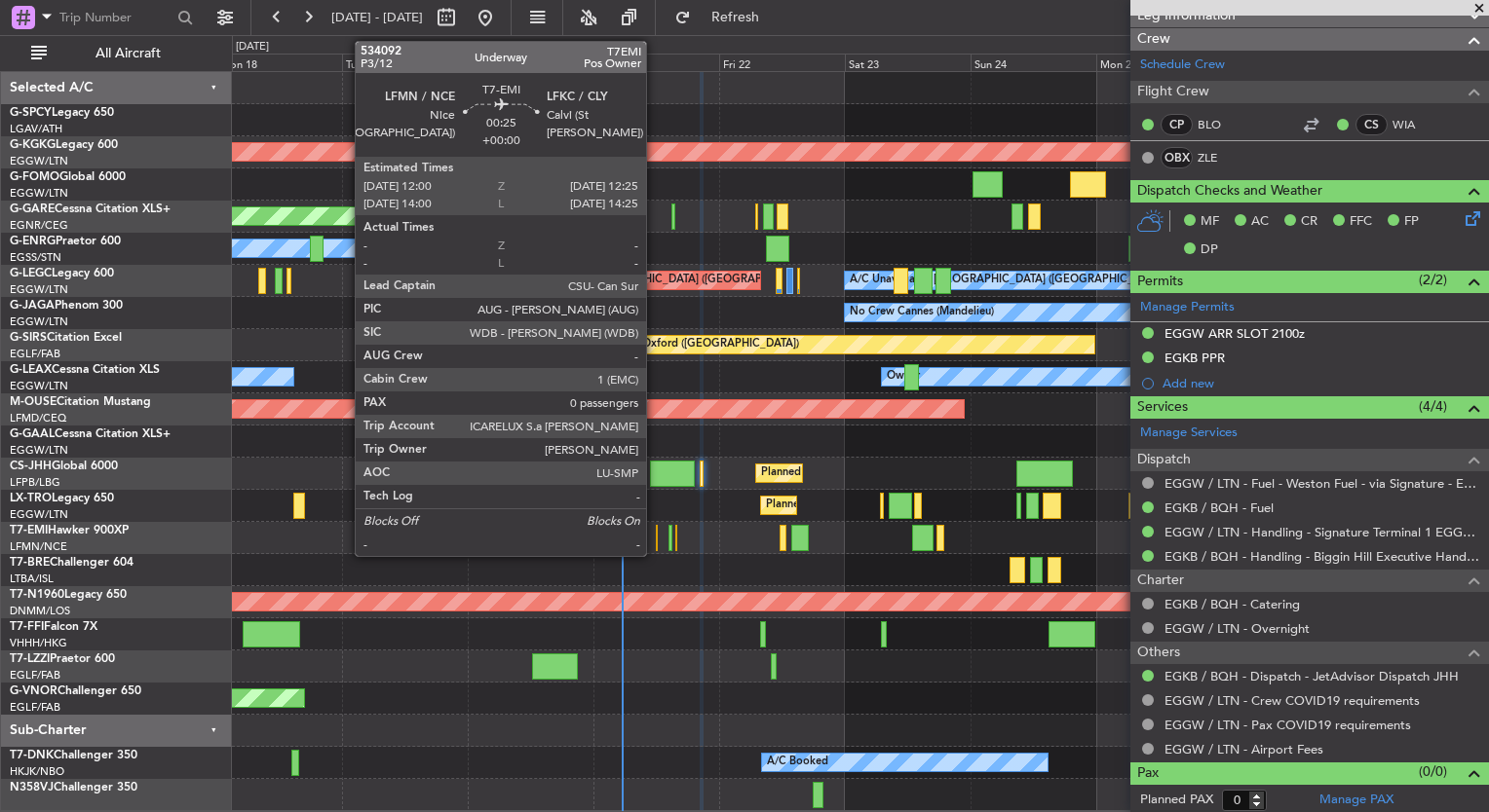
click at [656, 546] on div at bounding box center [657, 538] width 3 height 27
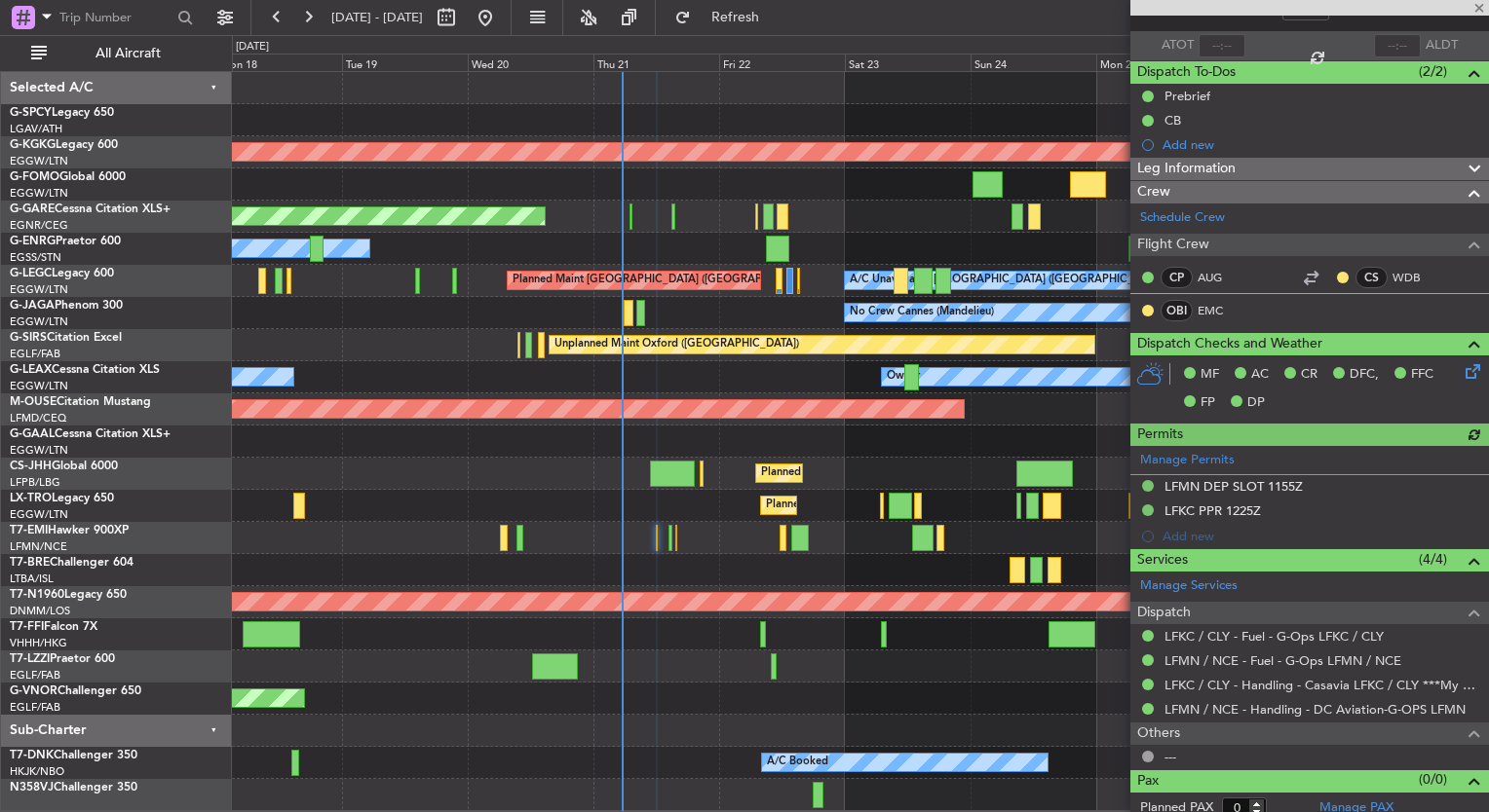
scroll to position [138, 0]
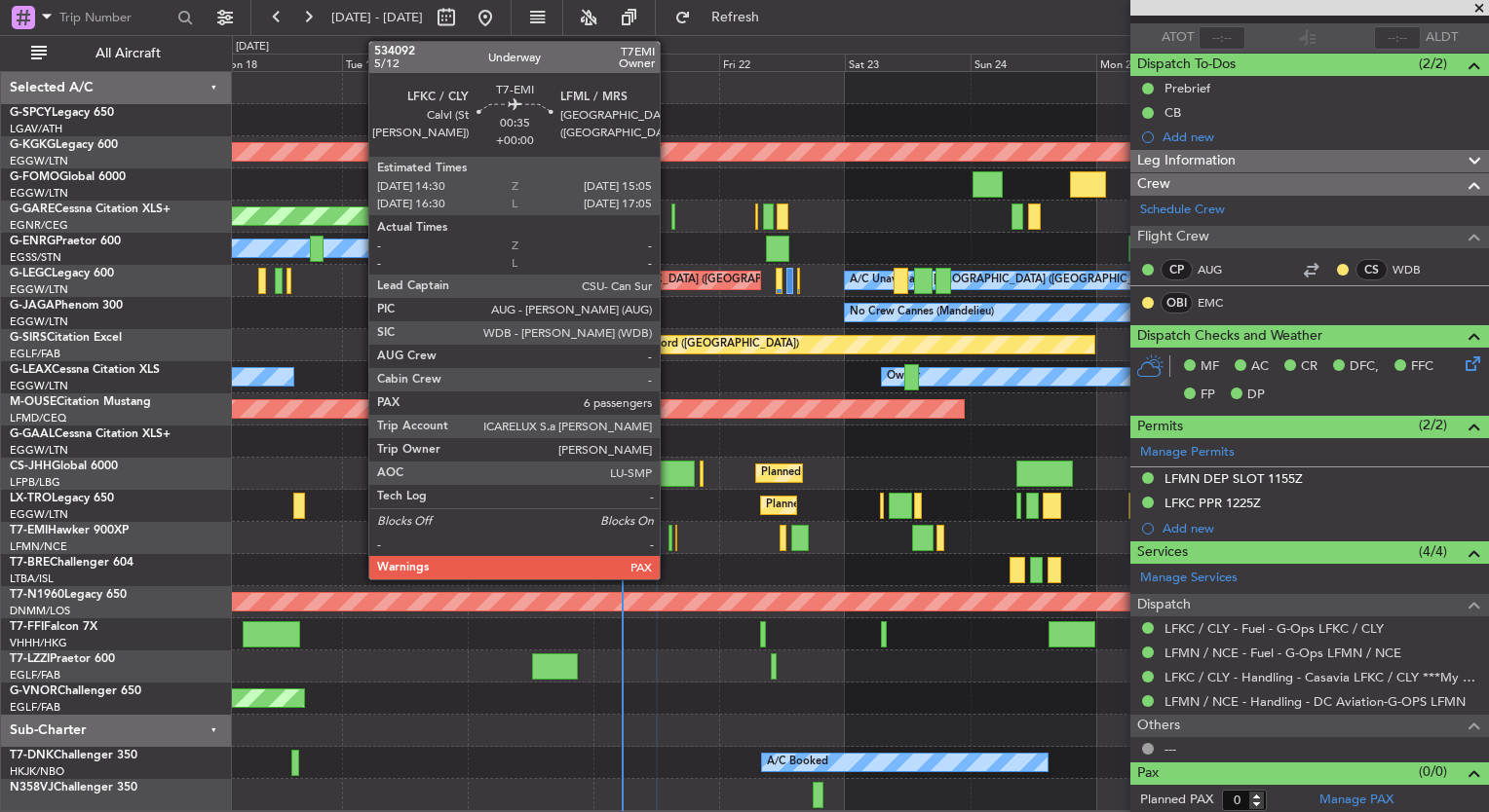
click at [669, 539] on div at bounding box center [671, 538] width 4 height 27
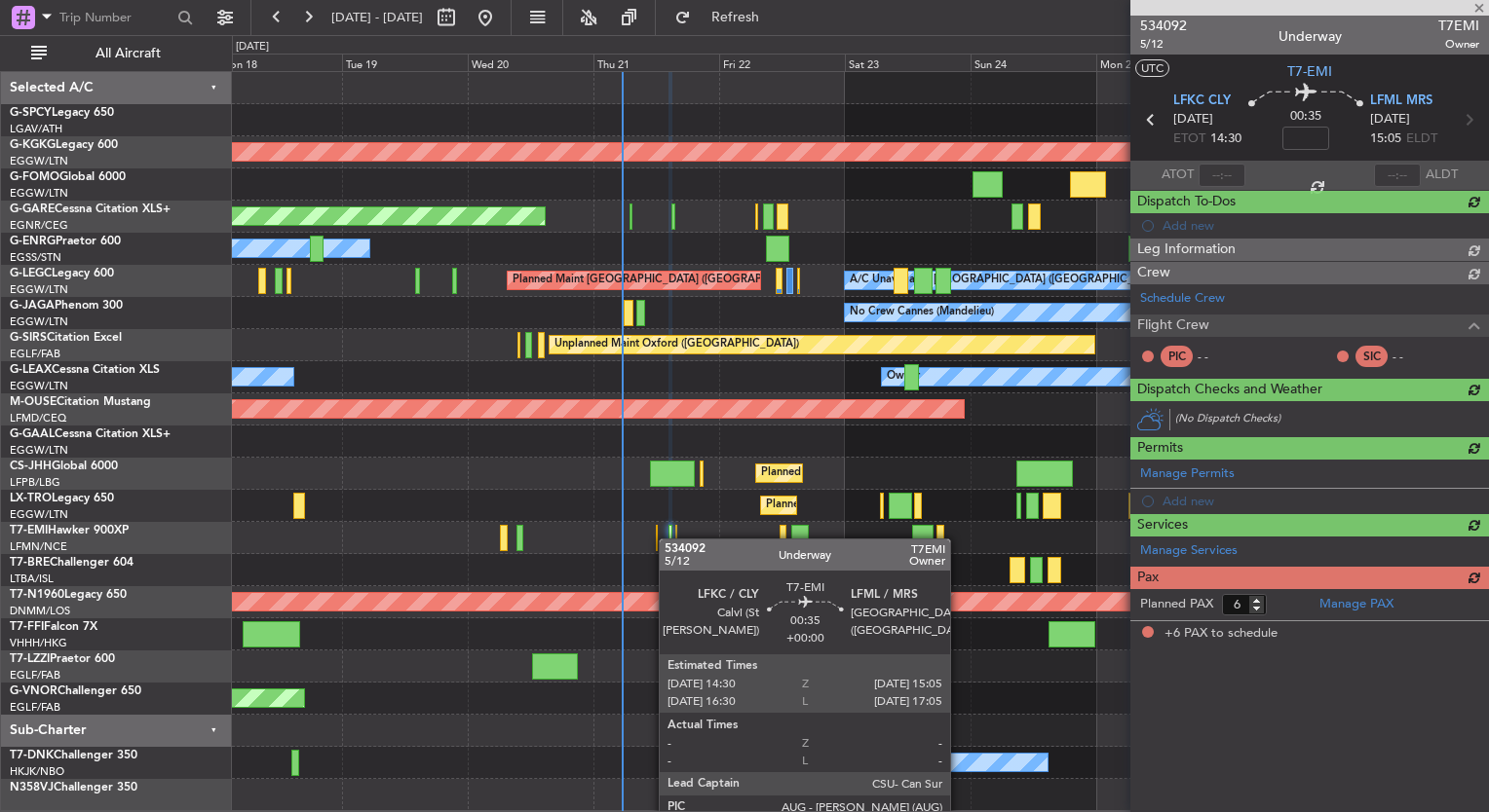
scroll to position [0, 0]
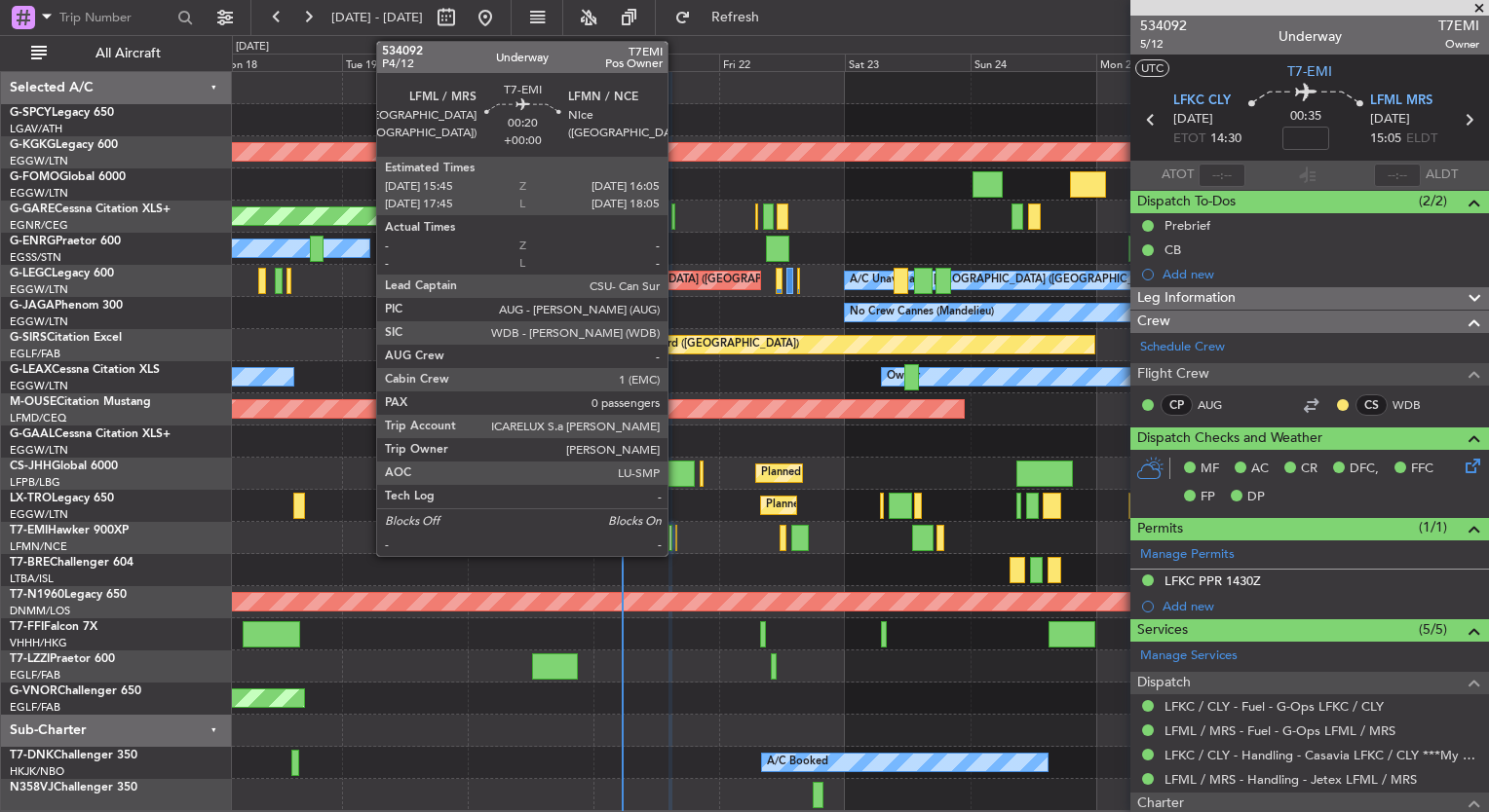
click at [677, 540] on div at bounding box center [677, 538] width 2 height 27
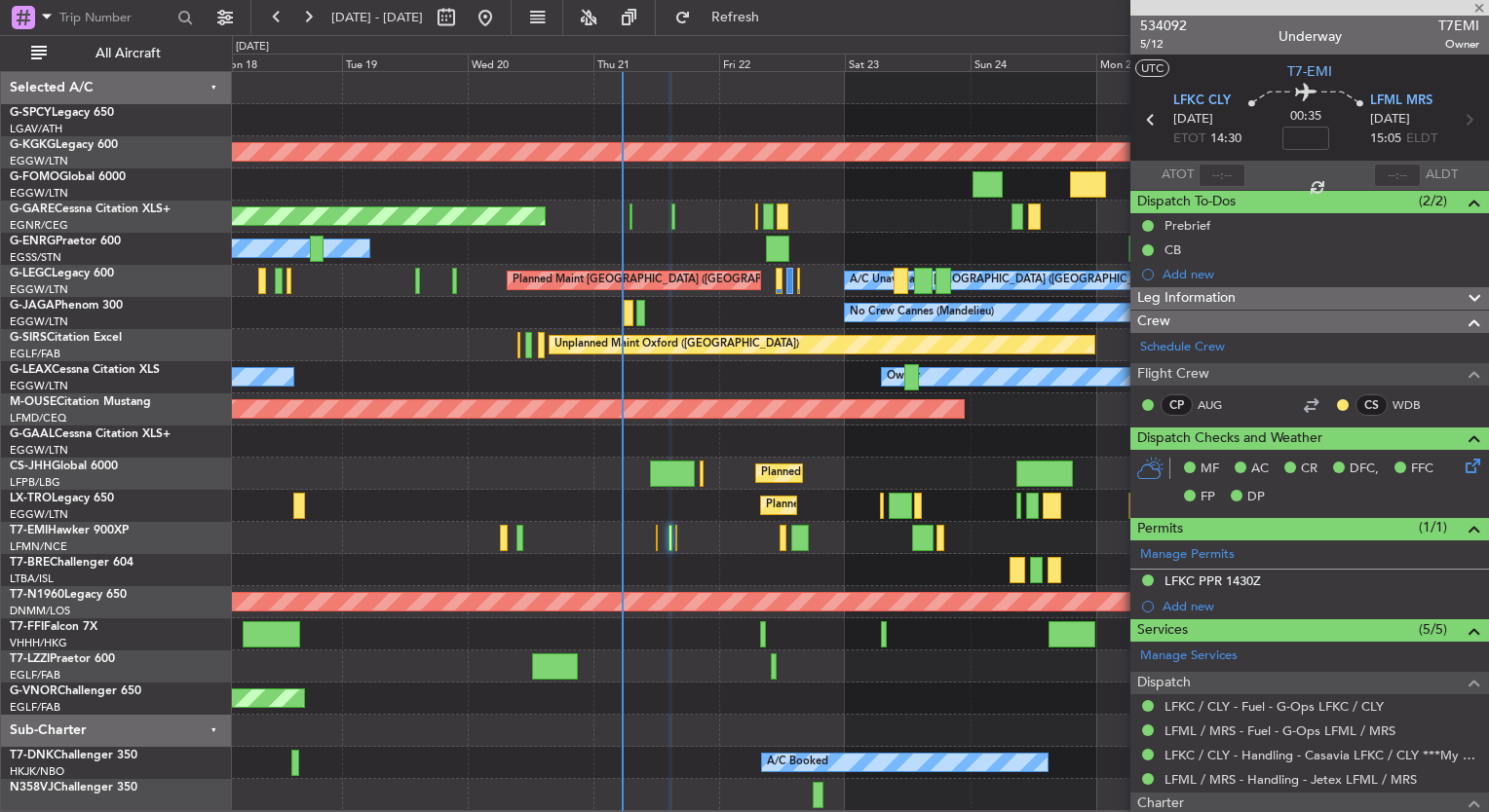
type input "0"
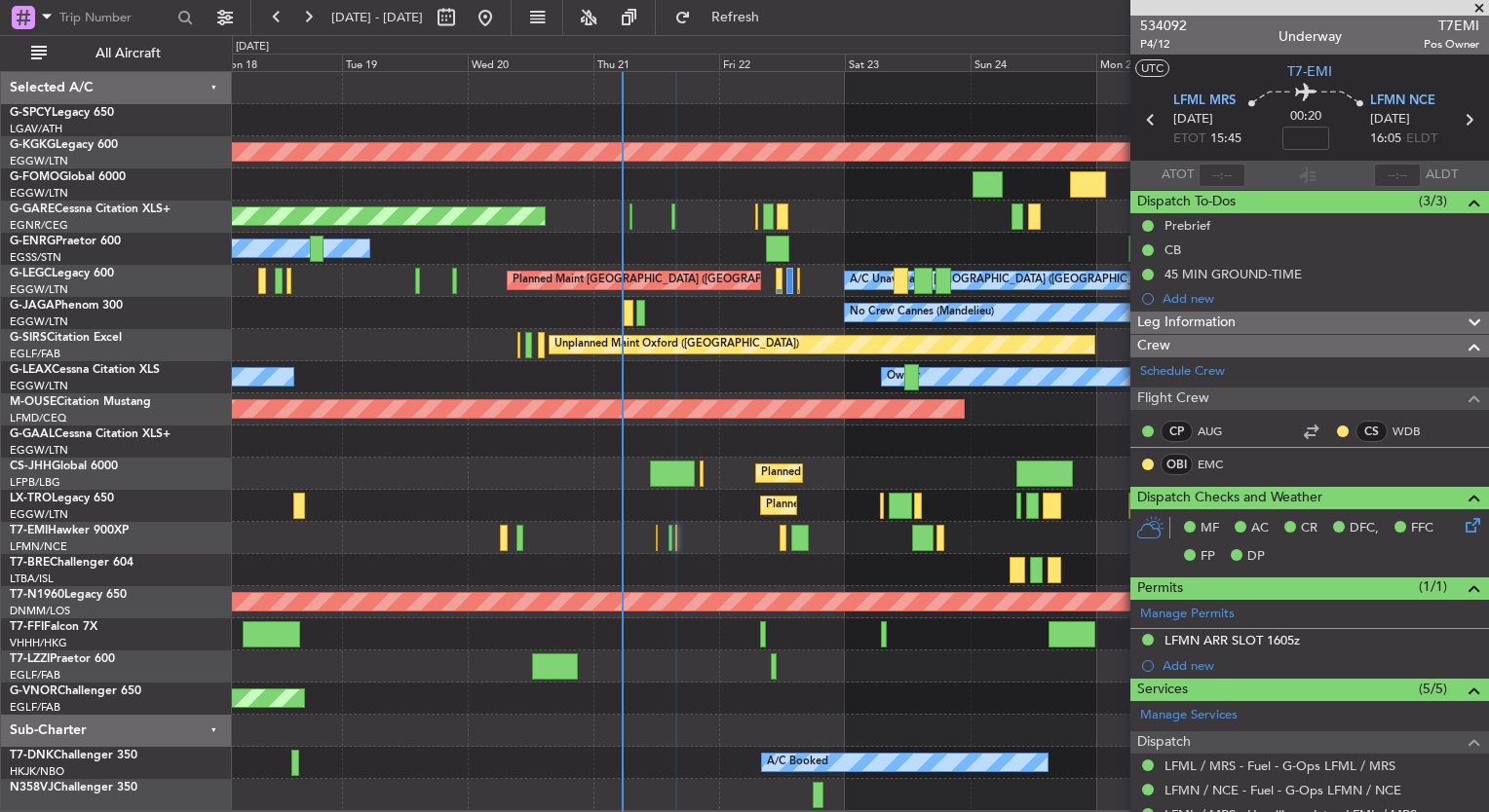
click at [1480, 10] on span at bounding box center [1480, 9] width 20 height 18
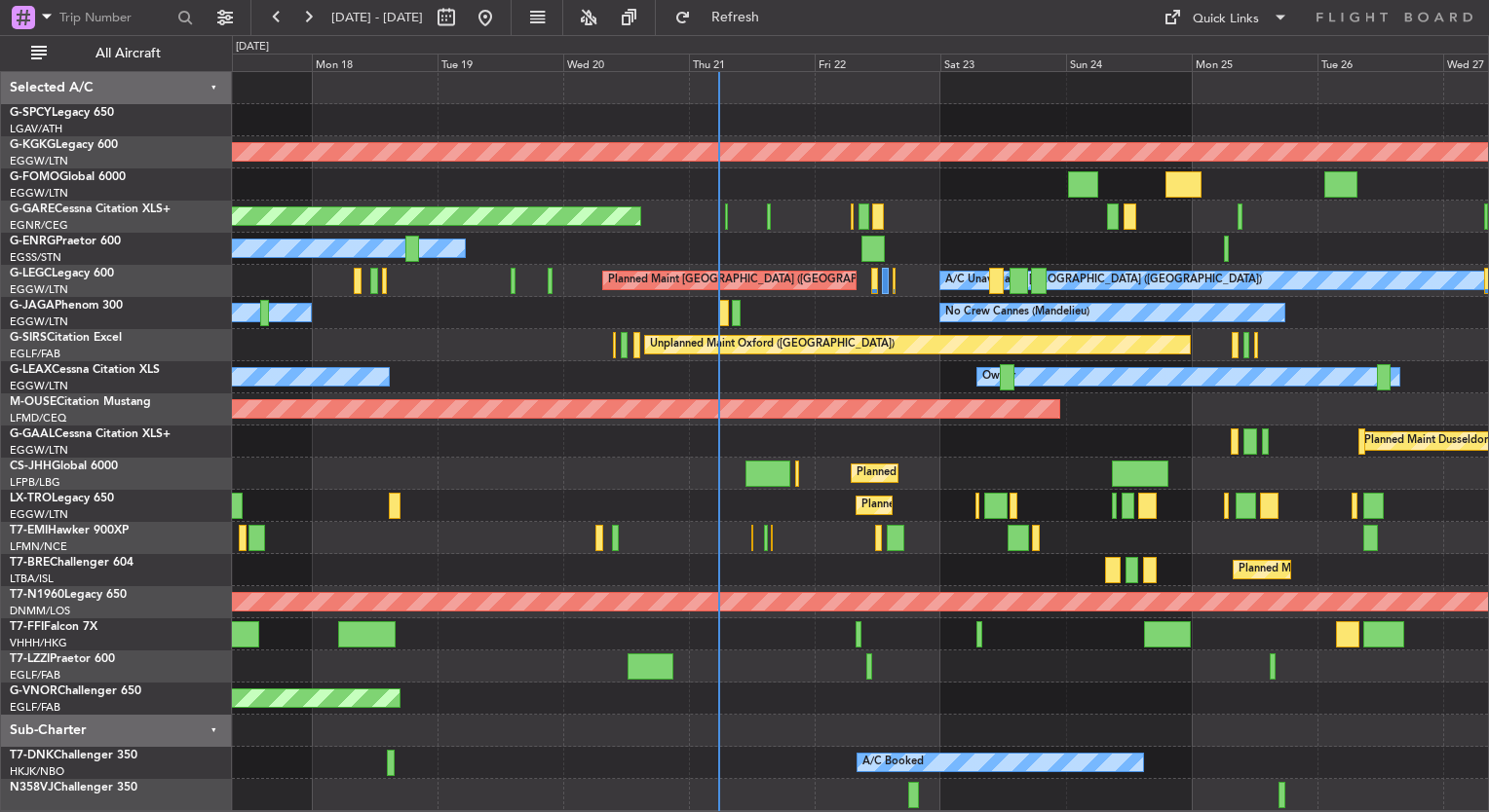
click at [814, 359] on div "Unplanned Maint Oxford ([GEOGRAPHIC_DATA])" at bounding box center [860, 346] width 1256 height 32
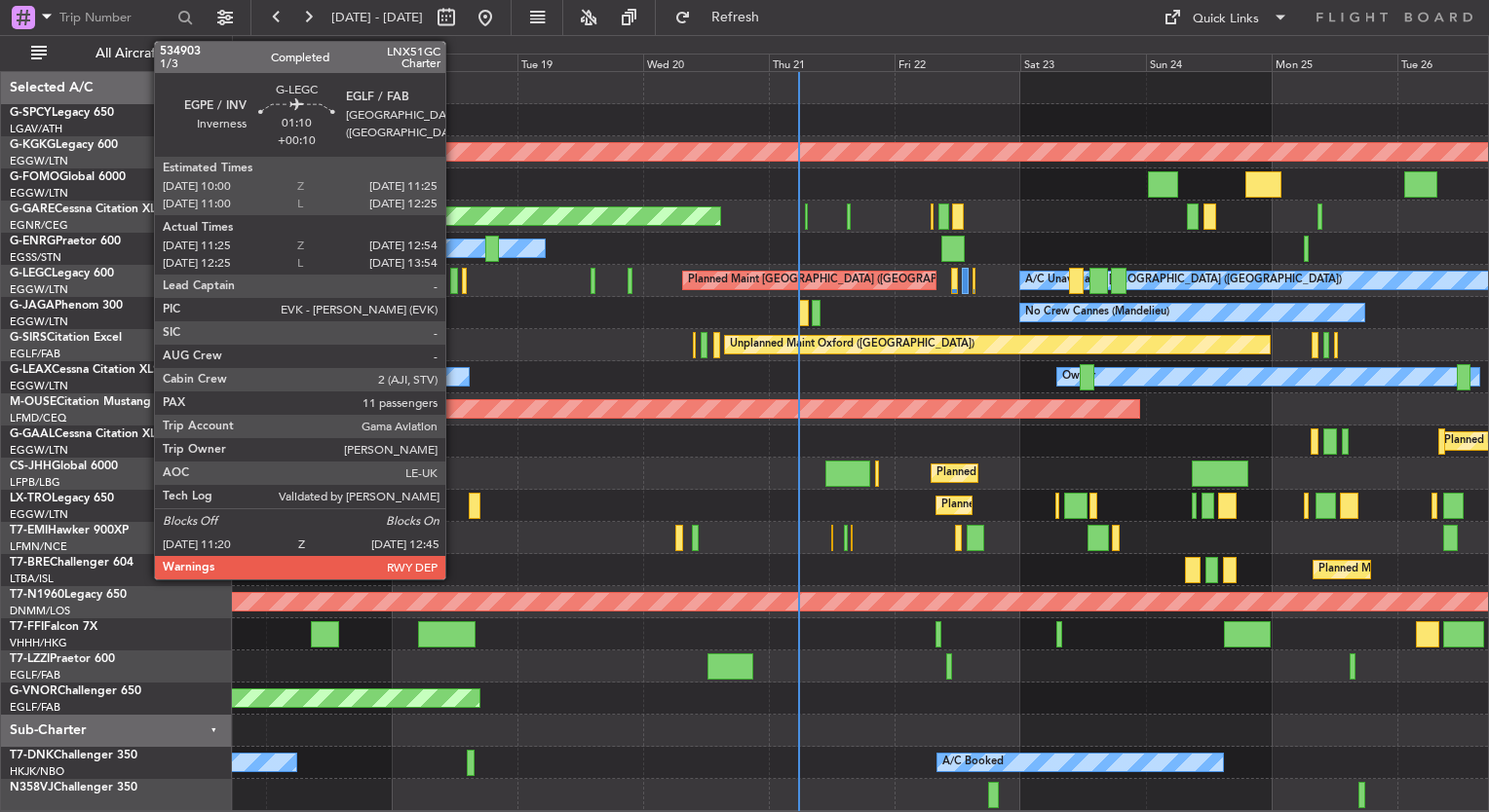
click at [454, 283] on div at bounding box center [455, 281] width 8 height 27
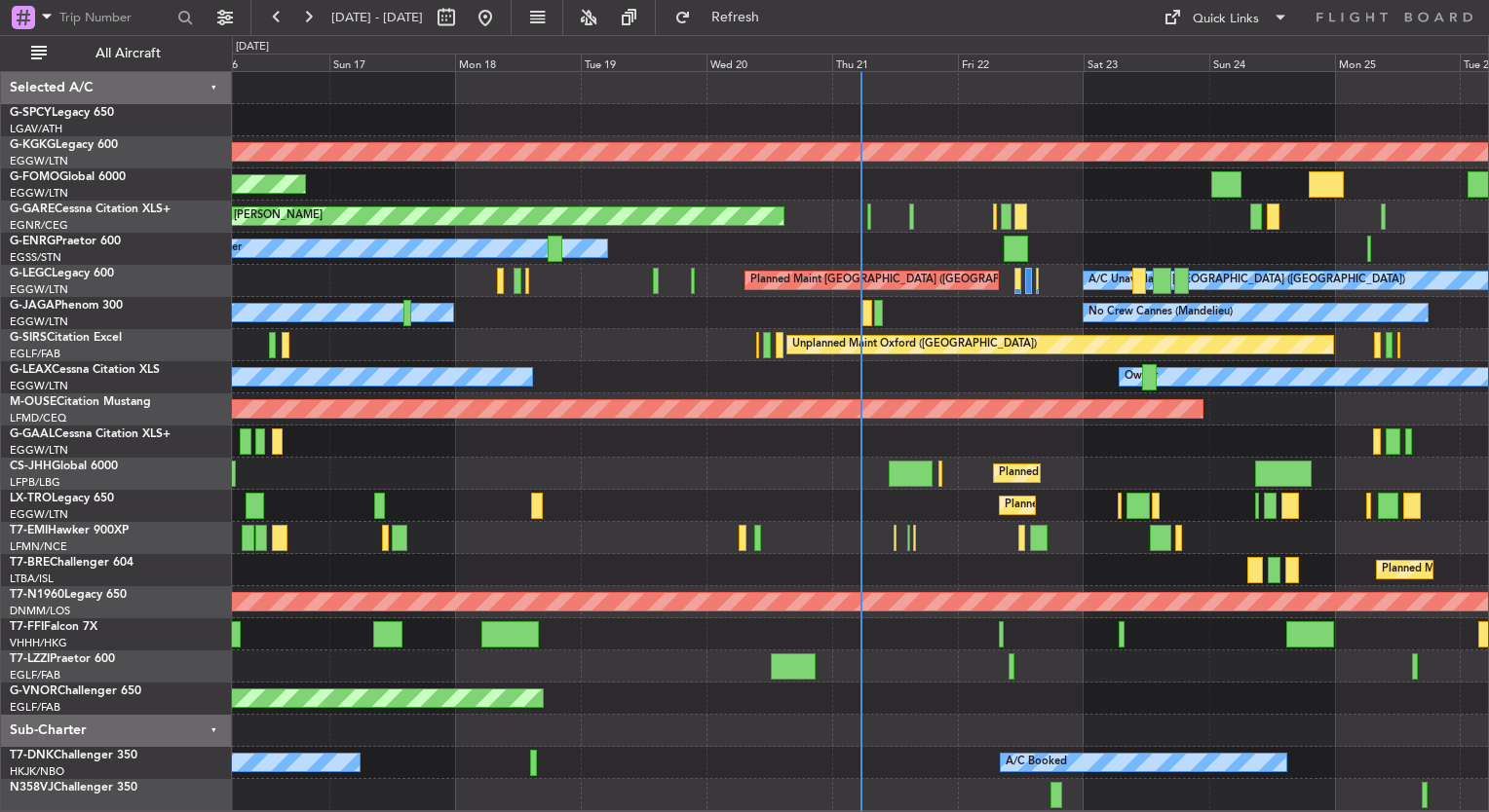
click at [1364, 417] on div "Planned Maint Bournemouth" at bounding box center [860, 409] width 1256 height 32
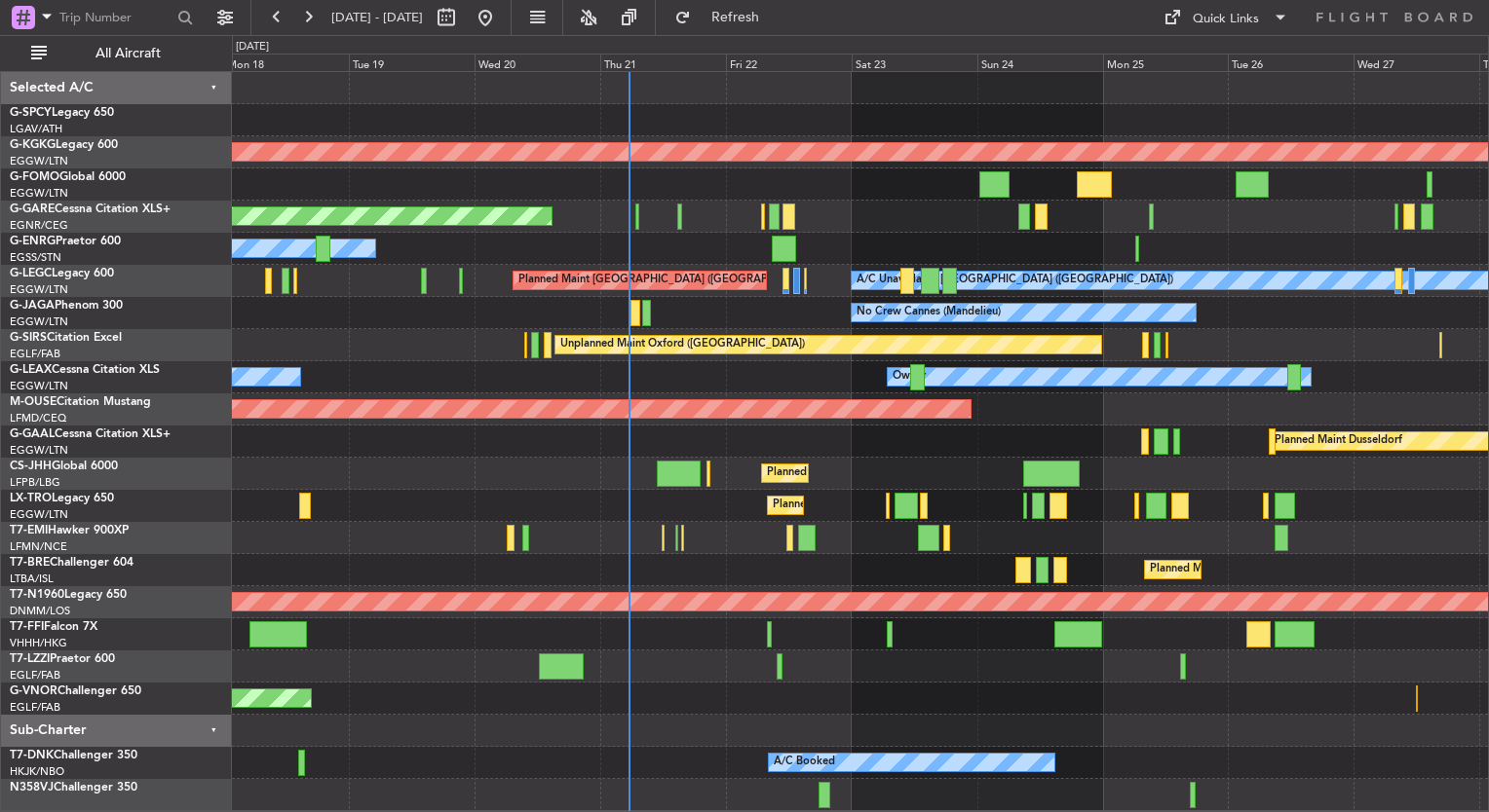
click at [822, 333] on div "AOG Maint Istanbul (Ataturk) Planned Maint Windsor Locks (Bradley Intl) Unplann…" at bounding box center [860, 442] width 1256 height 740
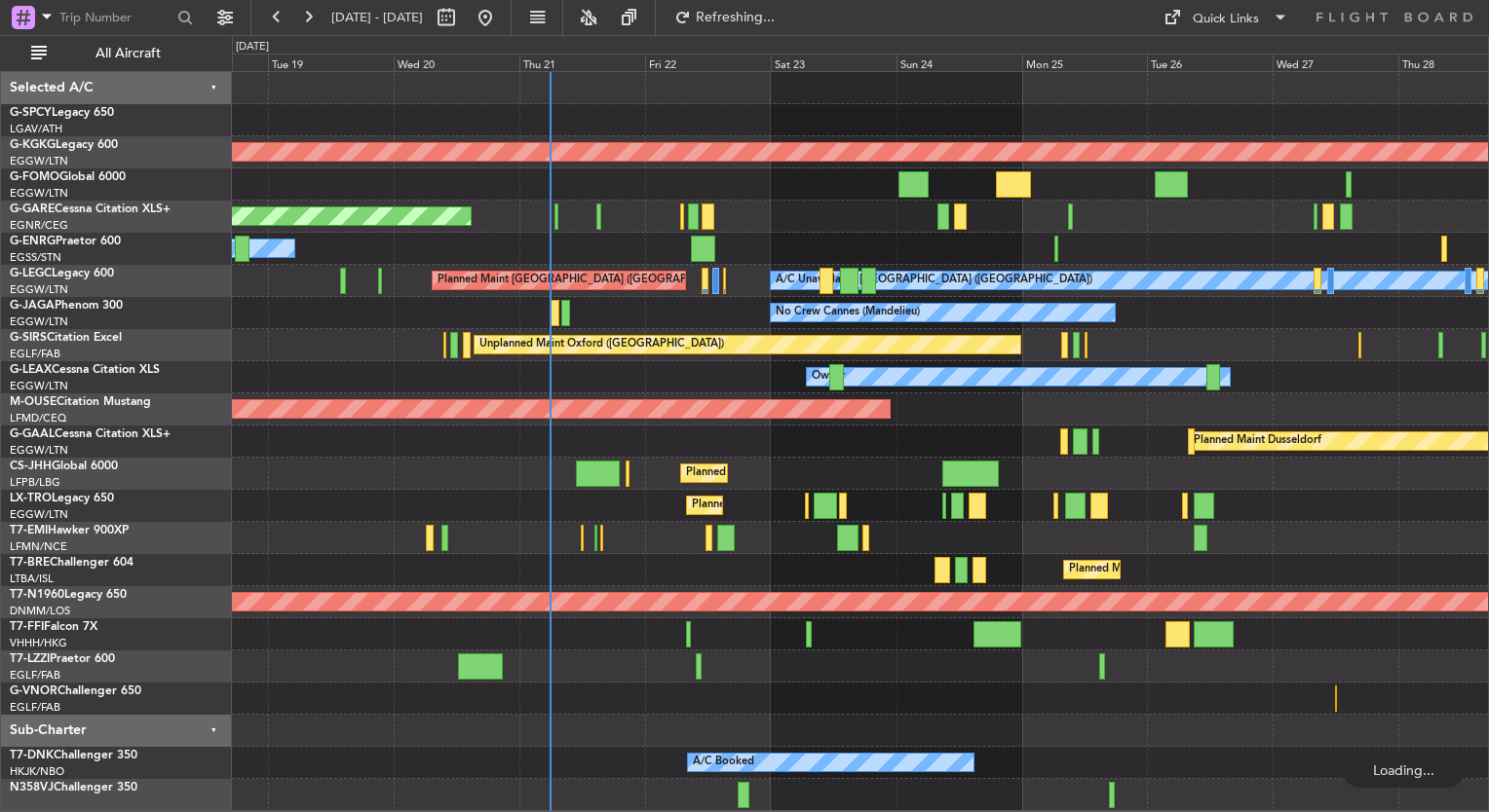
click at [632, 312] on div "No Crew Cannes (Mandelieu) Owner Ibiza Owner" at bounding box center [860, 313] width 1256 height 32
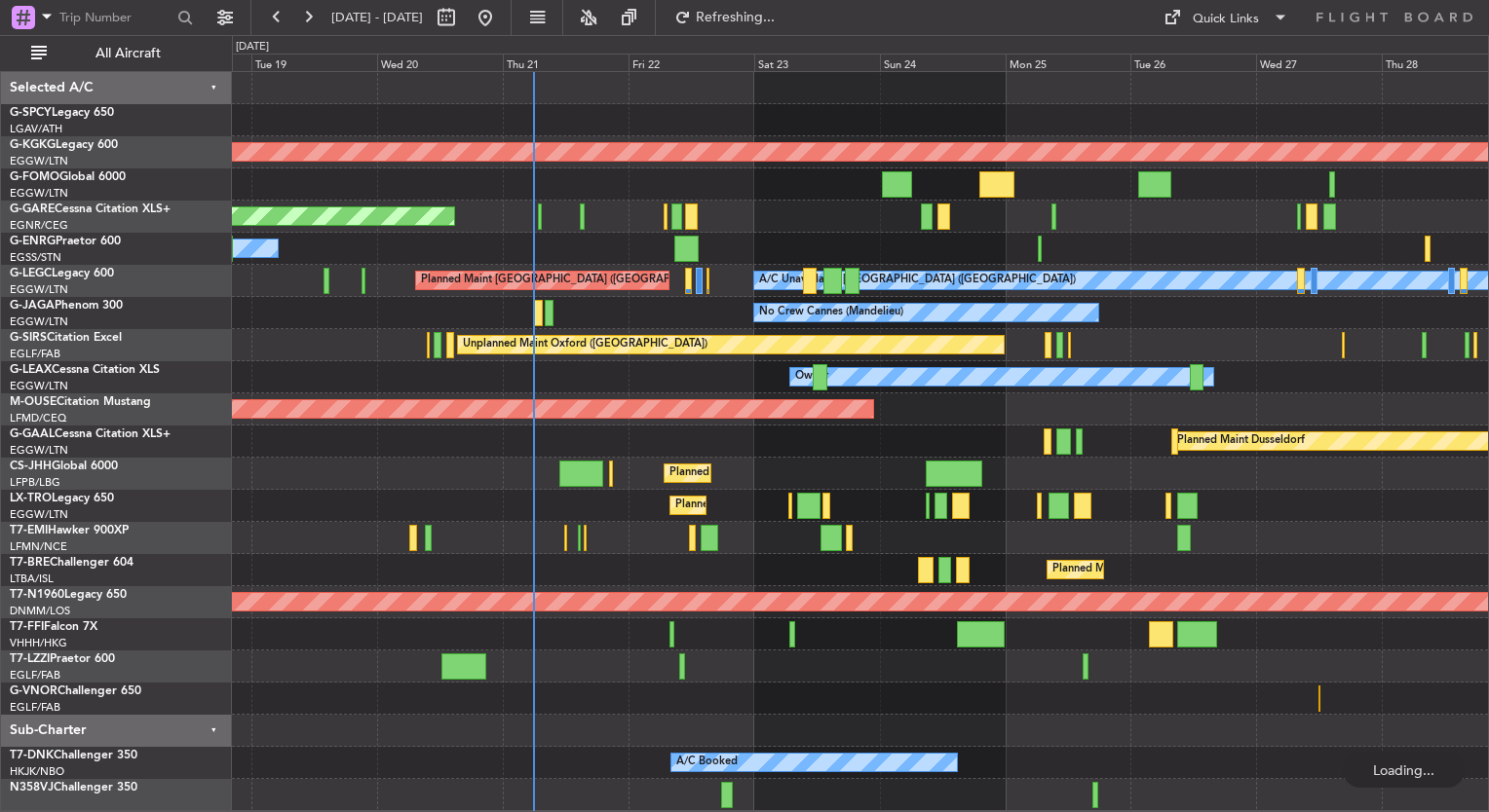
click at [587, 322] on div "No Crew Cannes (Mandelieu) Owner Ibiza Owner" at bounding box center [860, 313] width 1256 height 32
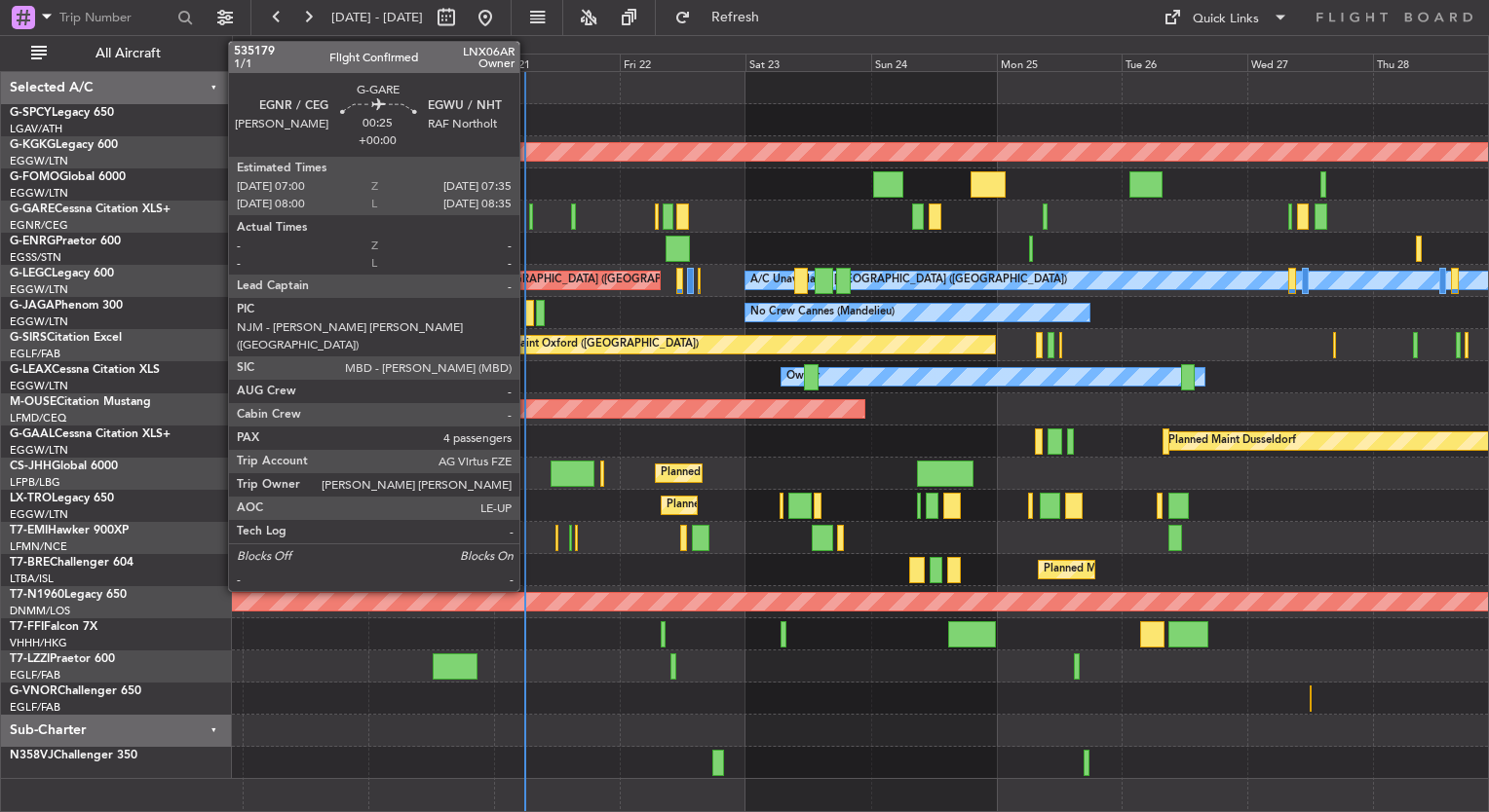
click at [529, 216] on div at bounding box center [531, 217] width 4 height 27
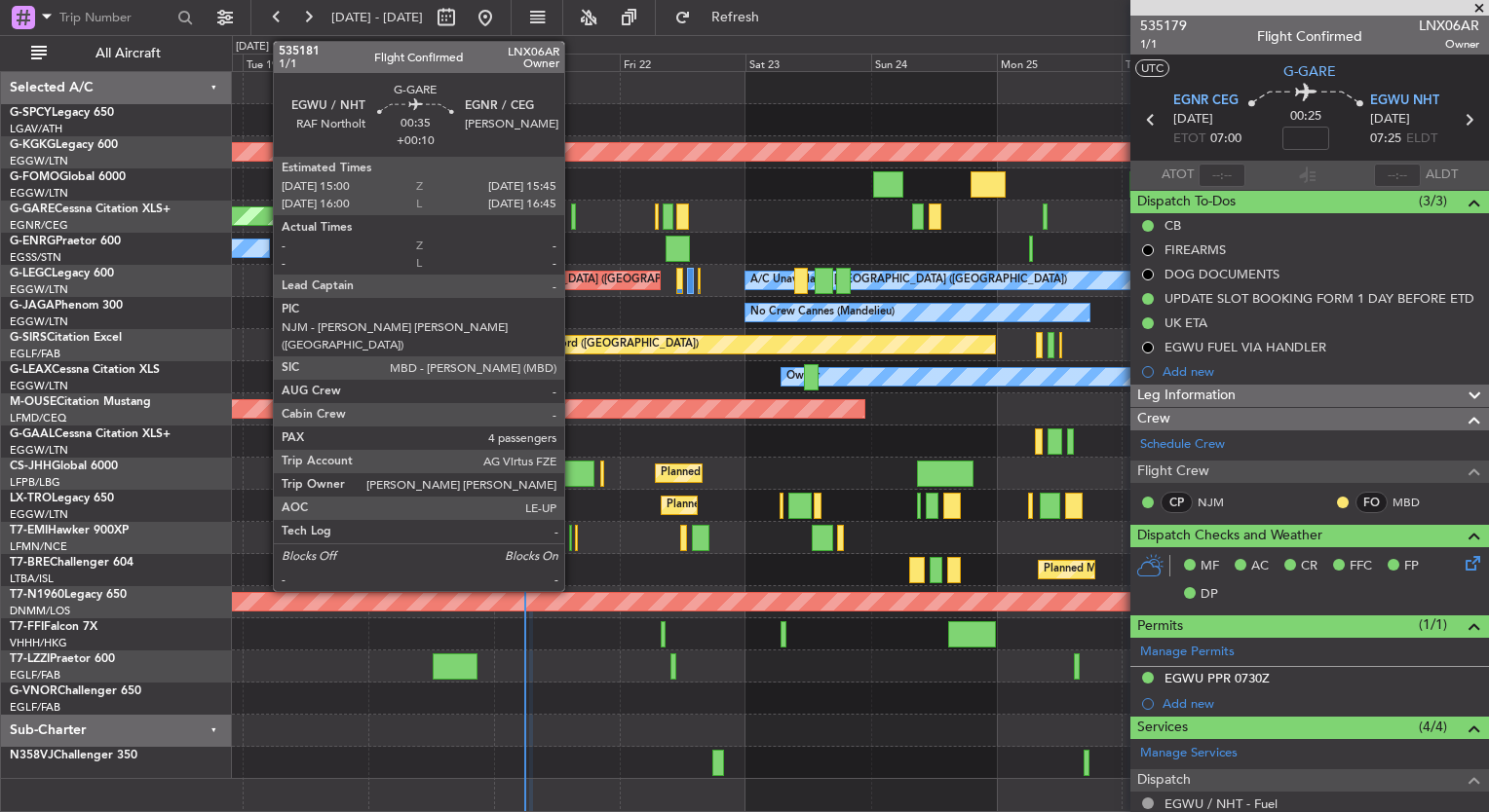
click at [573, 212] on div at bounding box center [574, 217] width 5 height 27
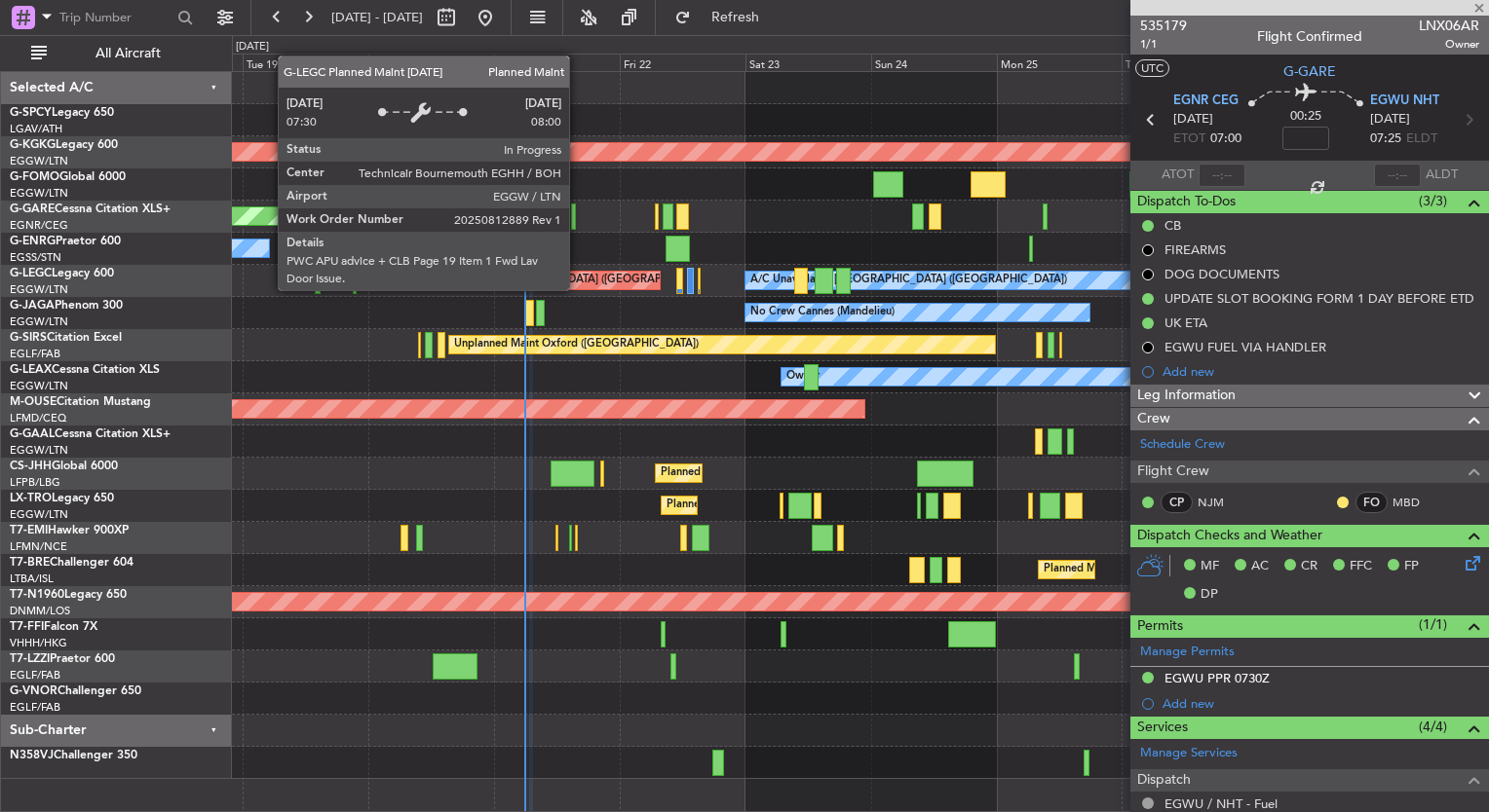
type input "+00:10"
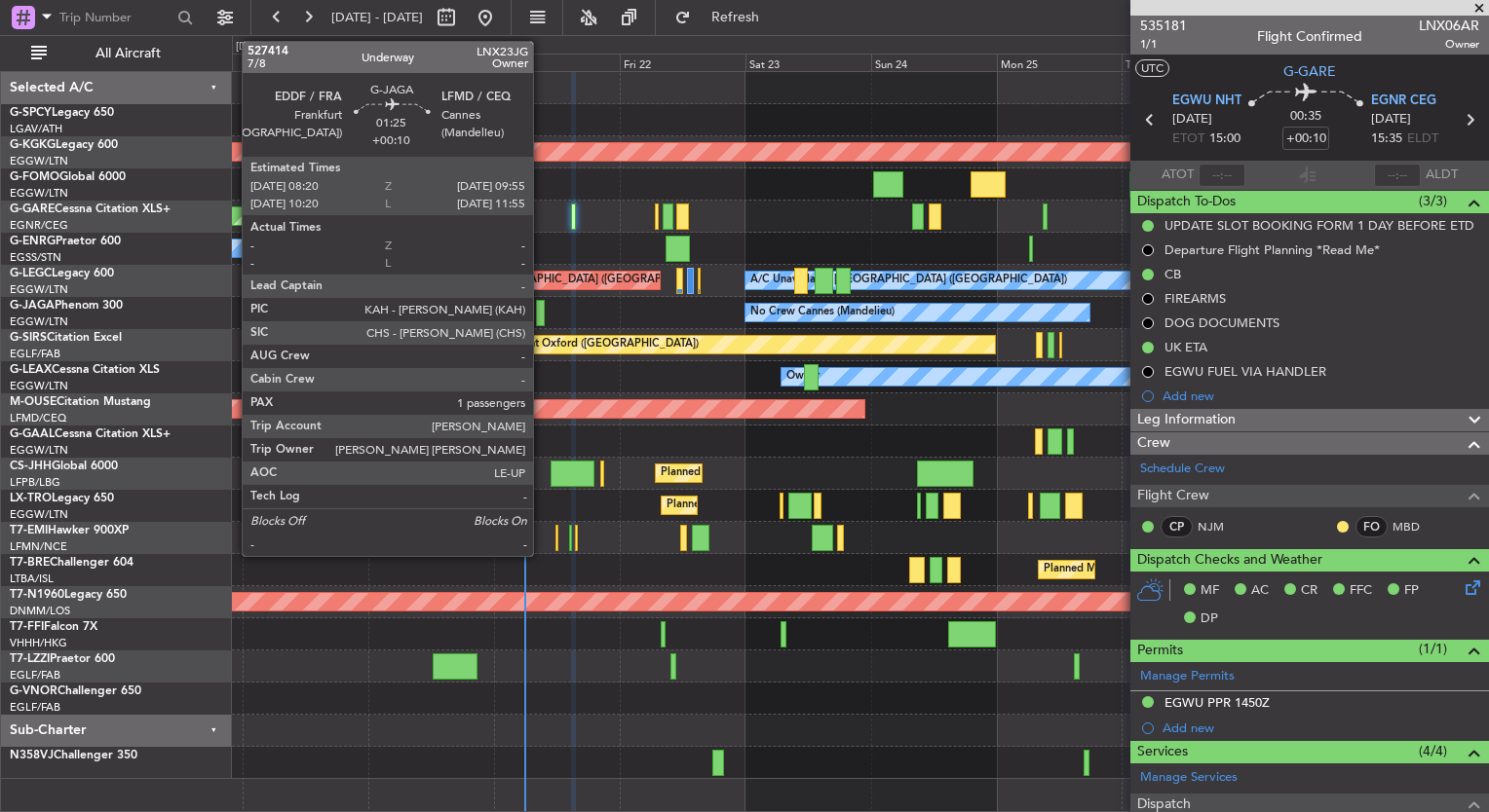
click at [542, 318] on div at bounding box center [540, 313] width 9 height 27
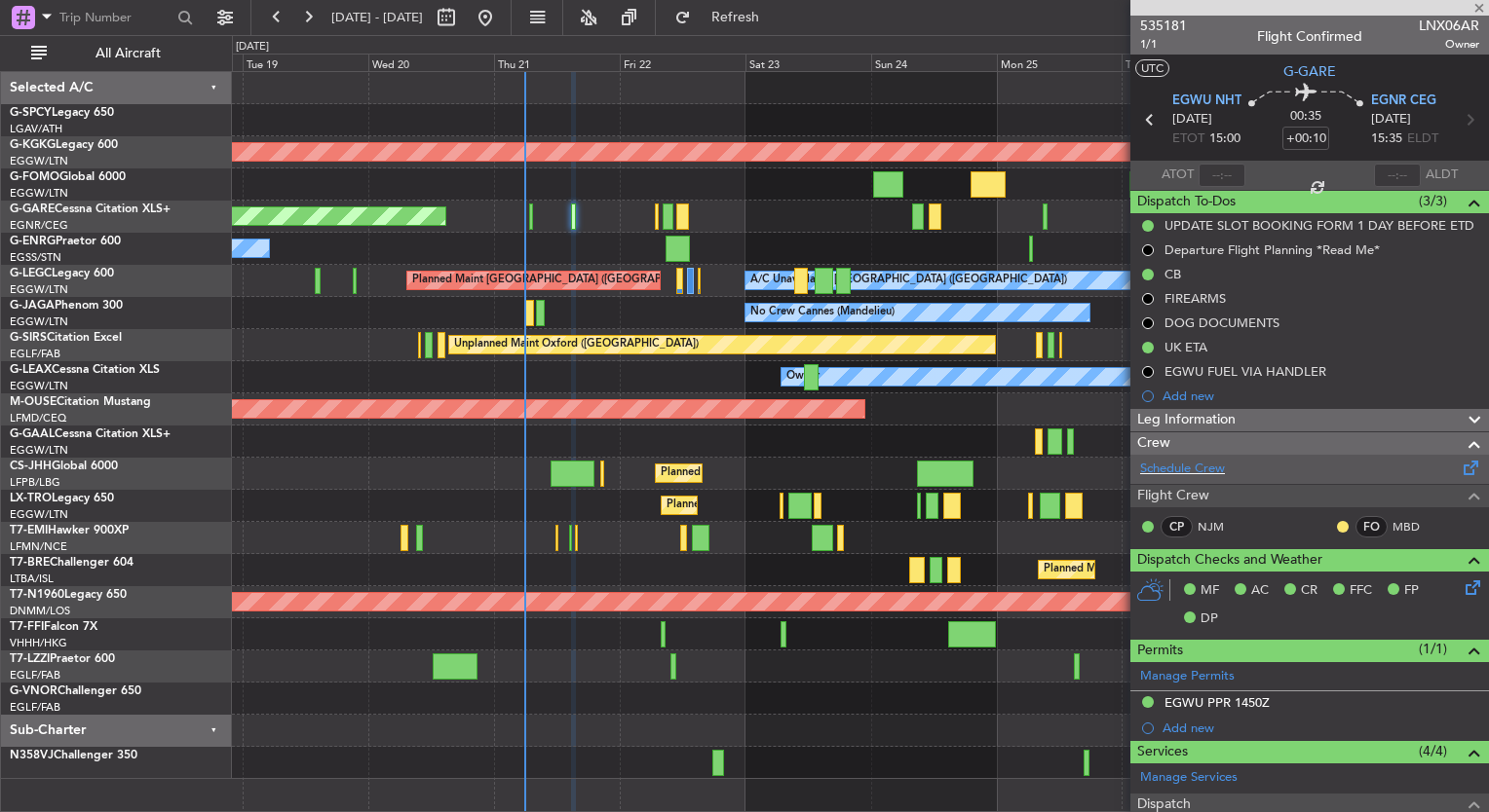
type input "1"
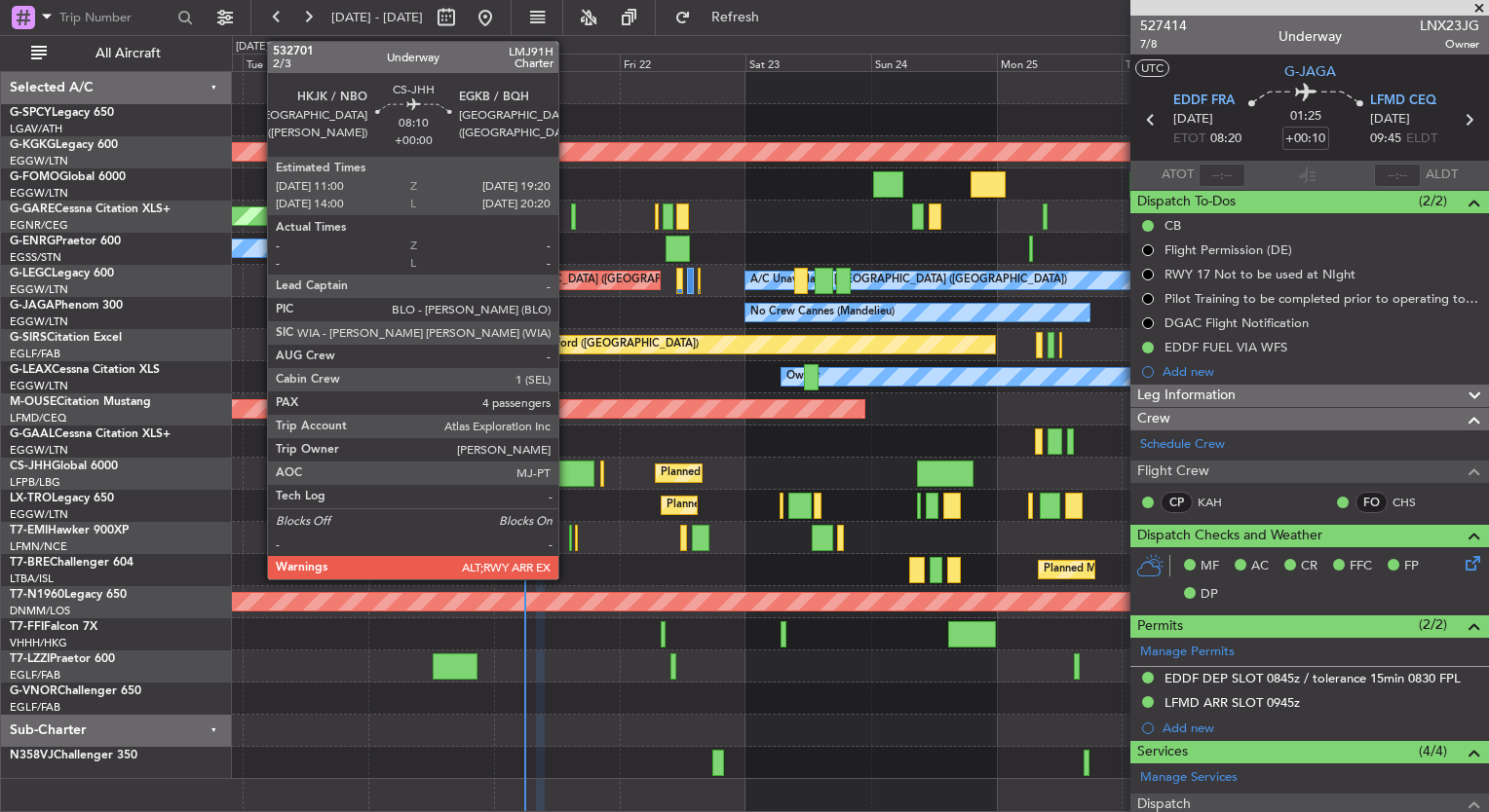
click at [568, 473] on div at bounding box center [573, 473] width 44 height 27
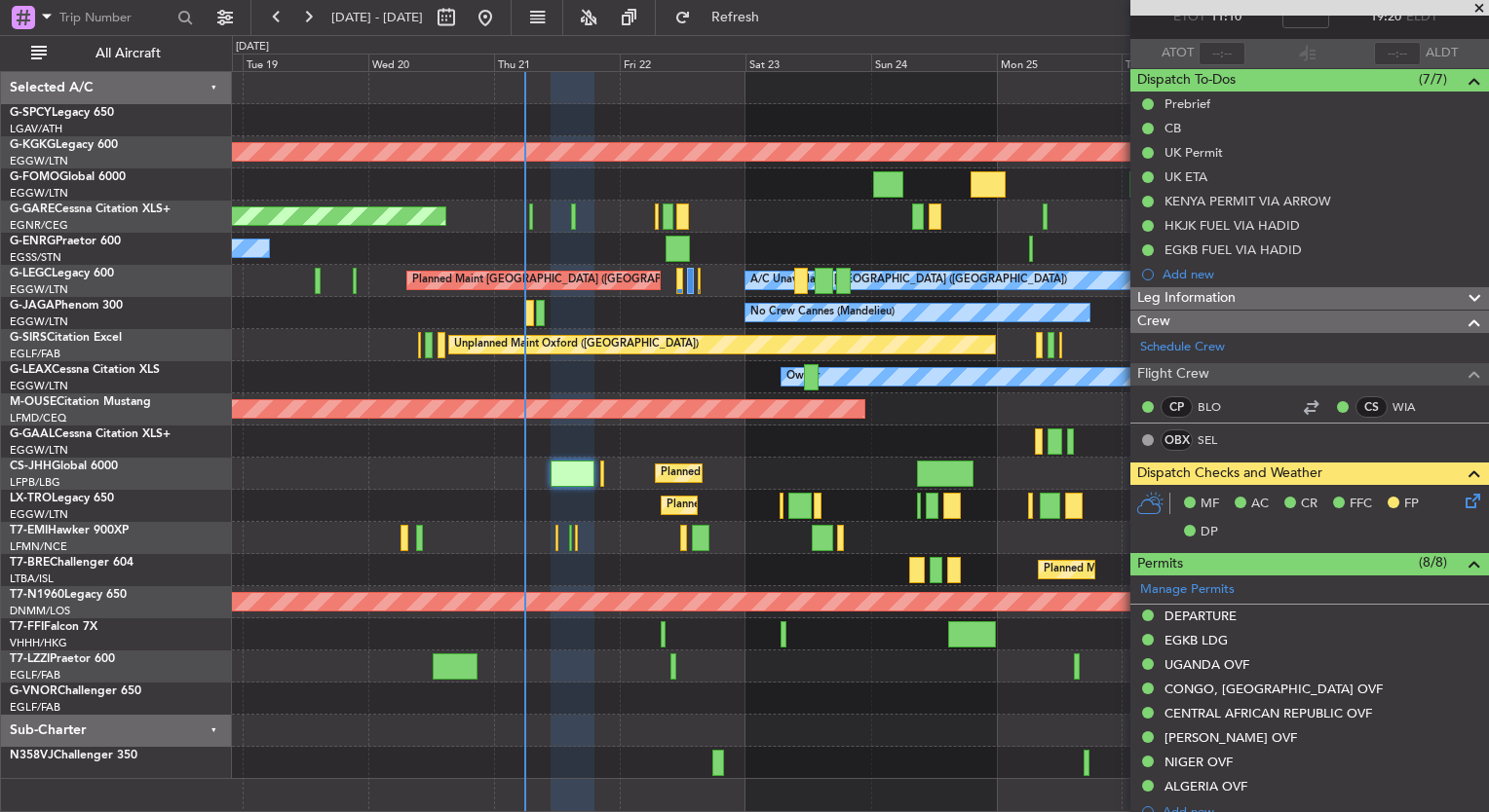
scroll to position [93, 0]
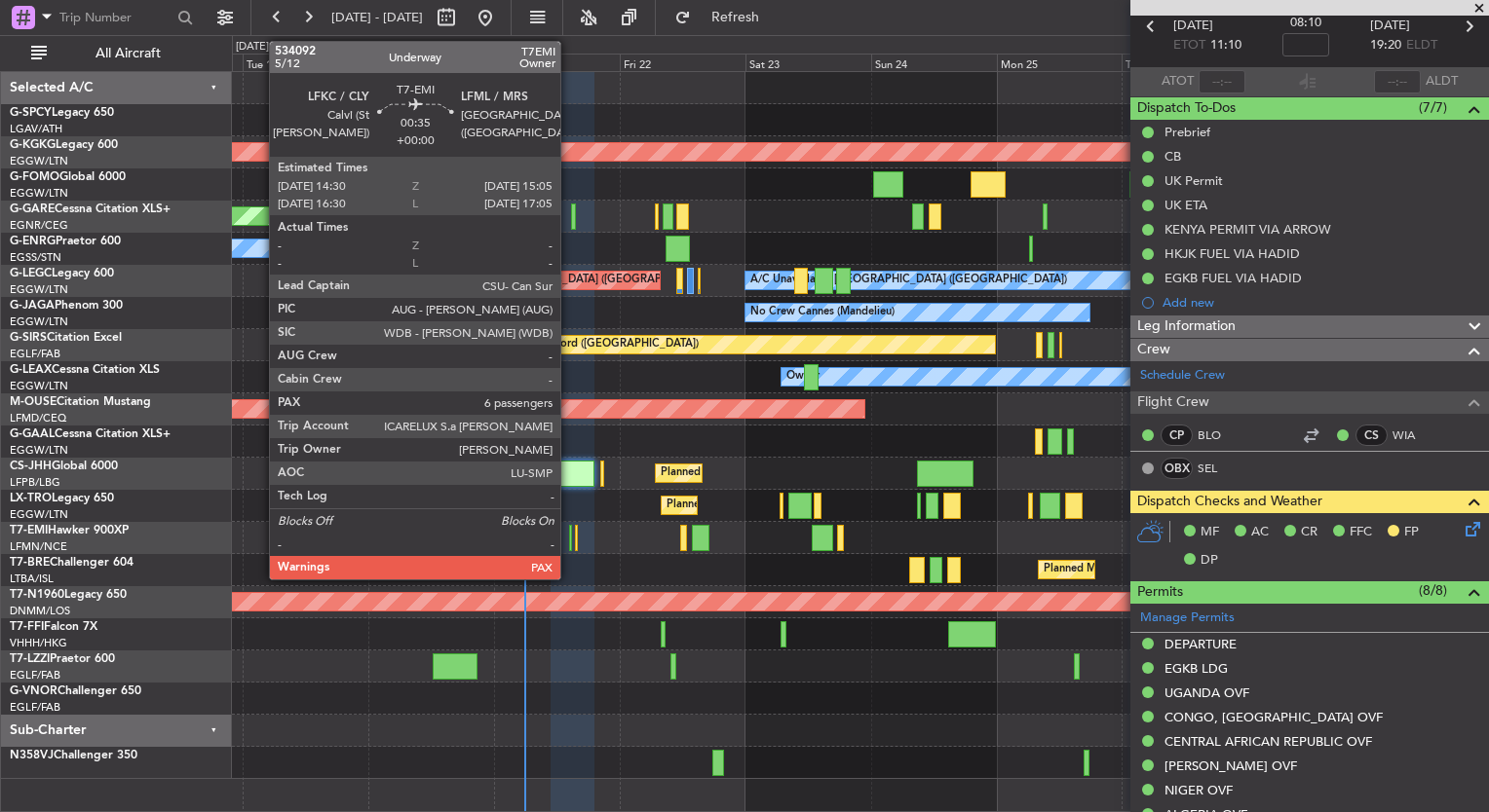
click at [570, 540] on div at bounding box center [572, 538] width 4 height 27
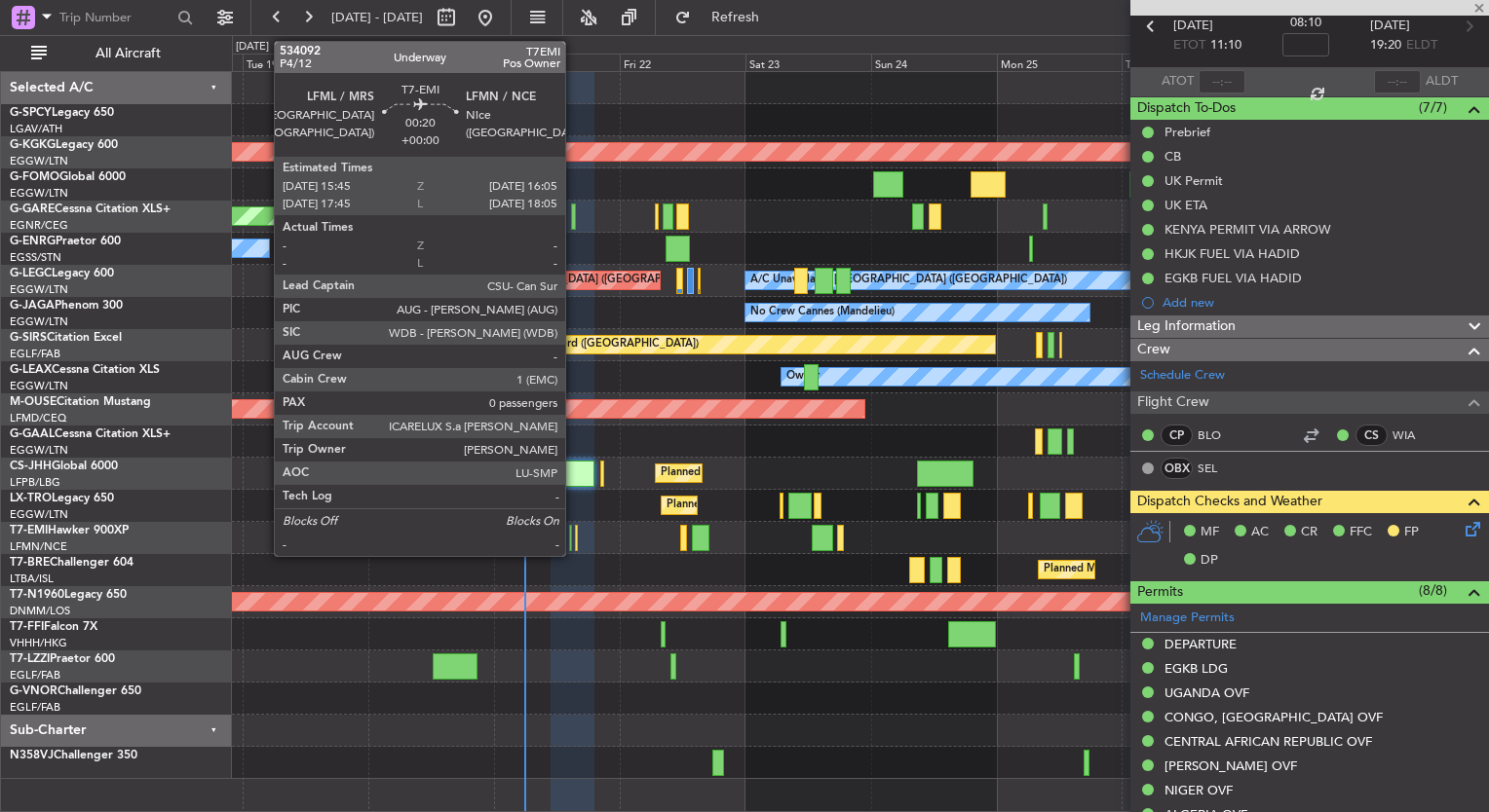
type input "6"
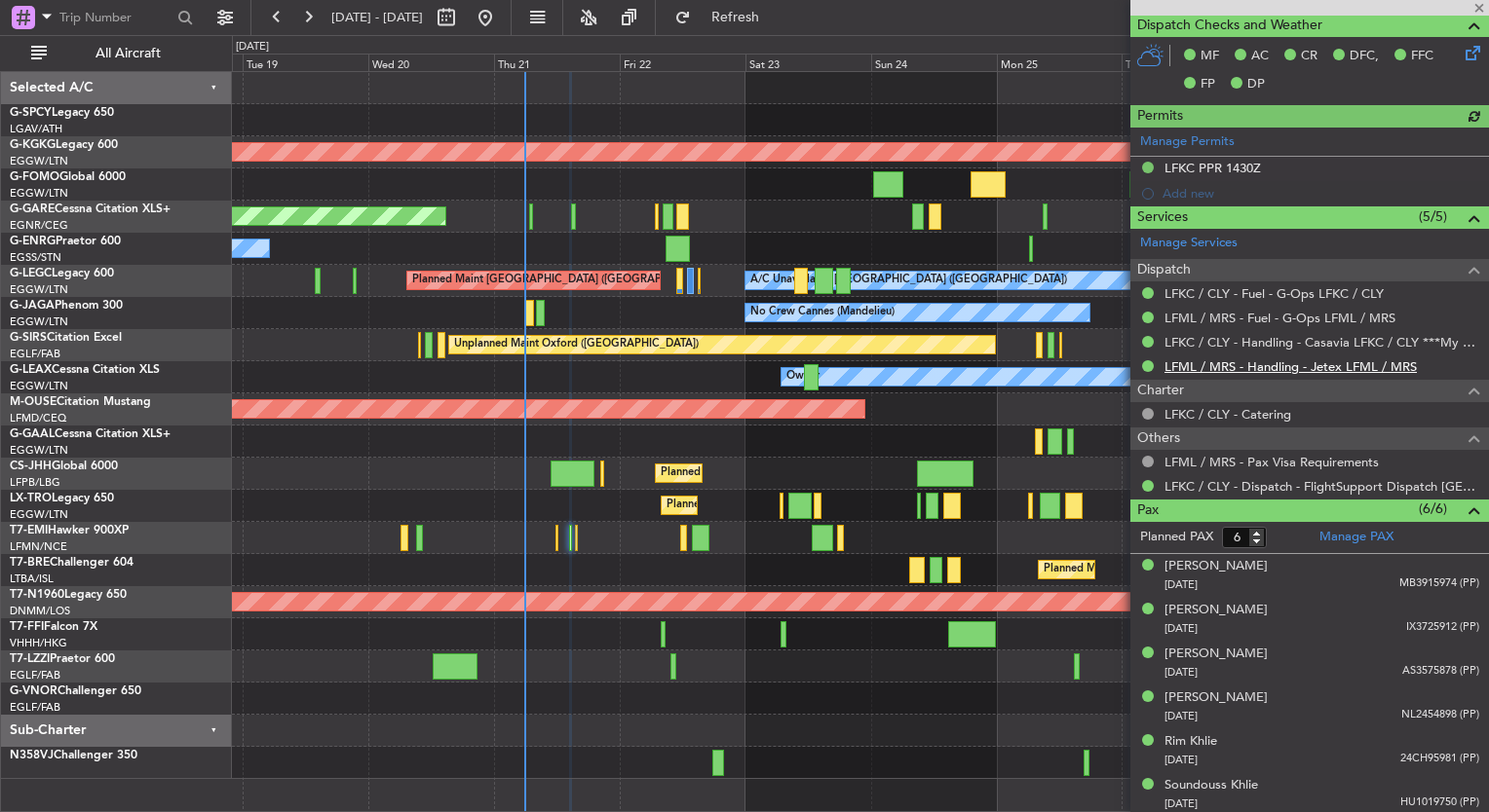
scroll to position [413, 0]
